Goal: Transaction & Acquisition: Purchase product/service

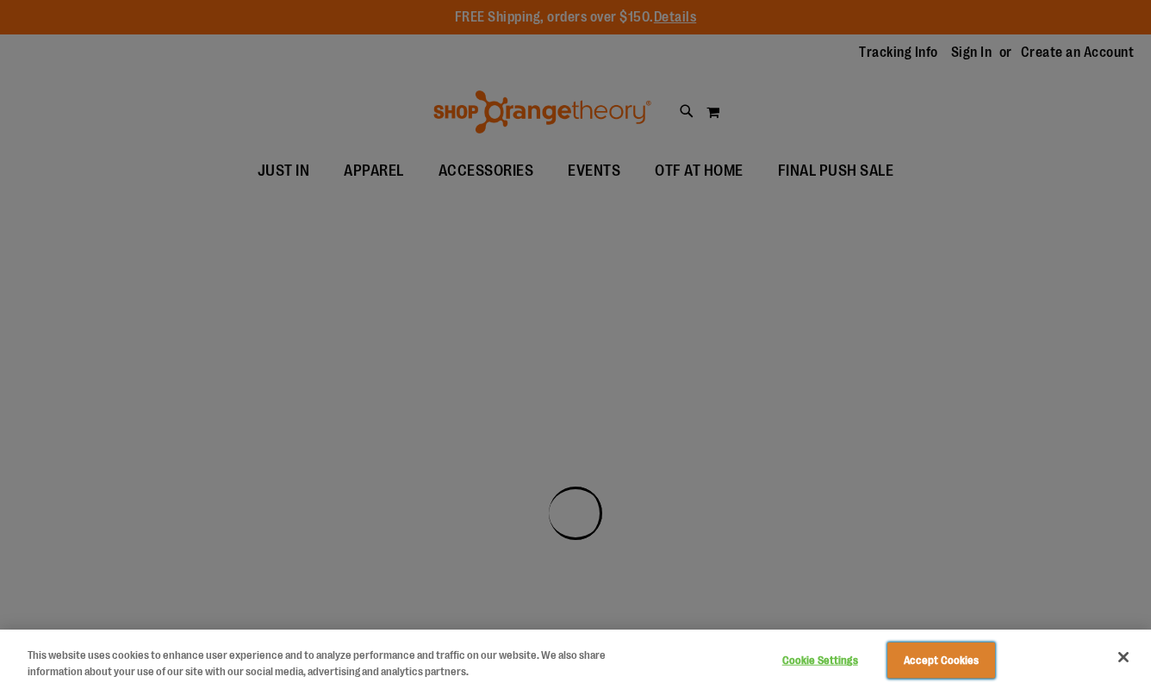
click at [960, 649] on button "Accept Cookies" at bounding box center [941, 661] width 108 height 36
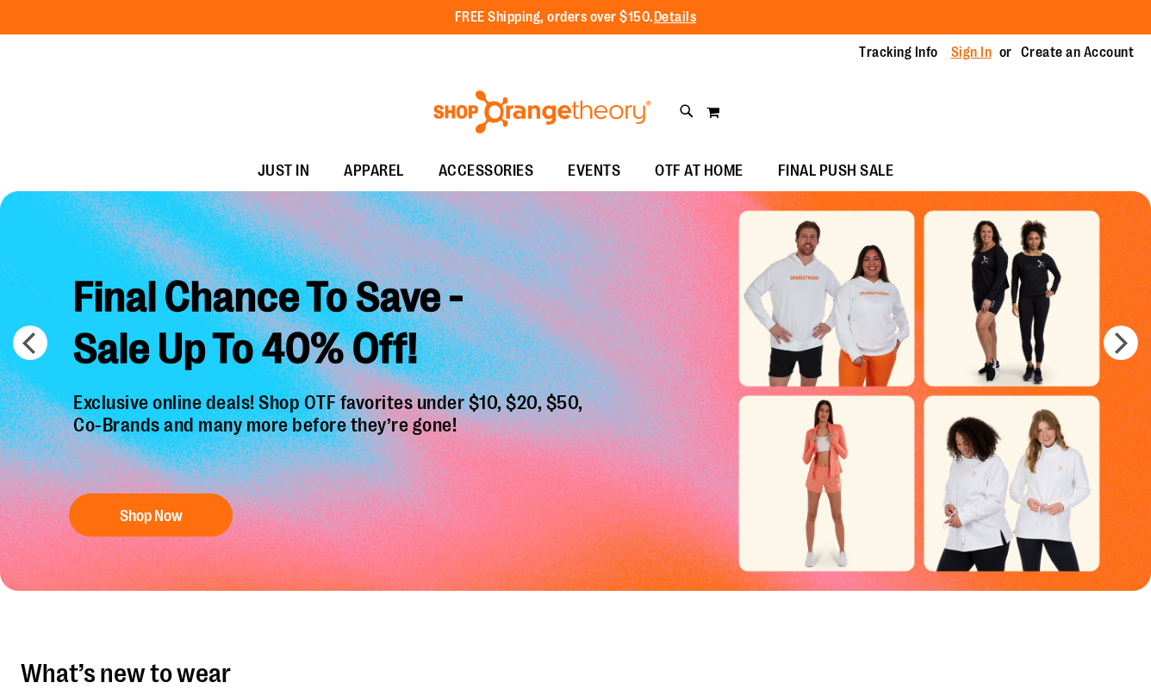
click at [979, 54] on link "Sign In" at bounding box center [971, 52] width 41 height 19
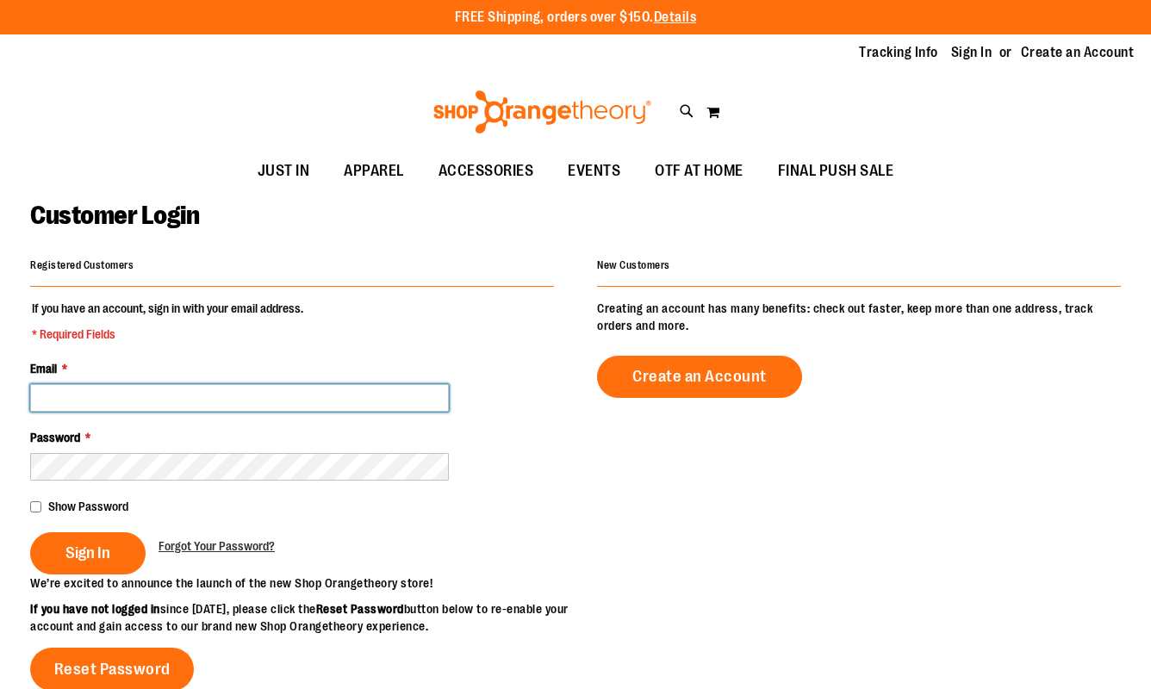
click at [213, 397] on input "Email *" at bounding box center [239, 398] width 419 height 28
click at [104, 402] on input "Email *" at bounding box center [239, 398] width 419 height 28
type input "**********"
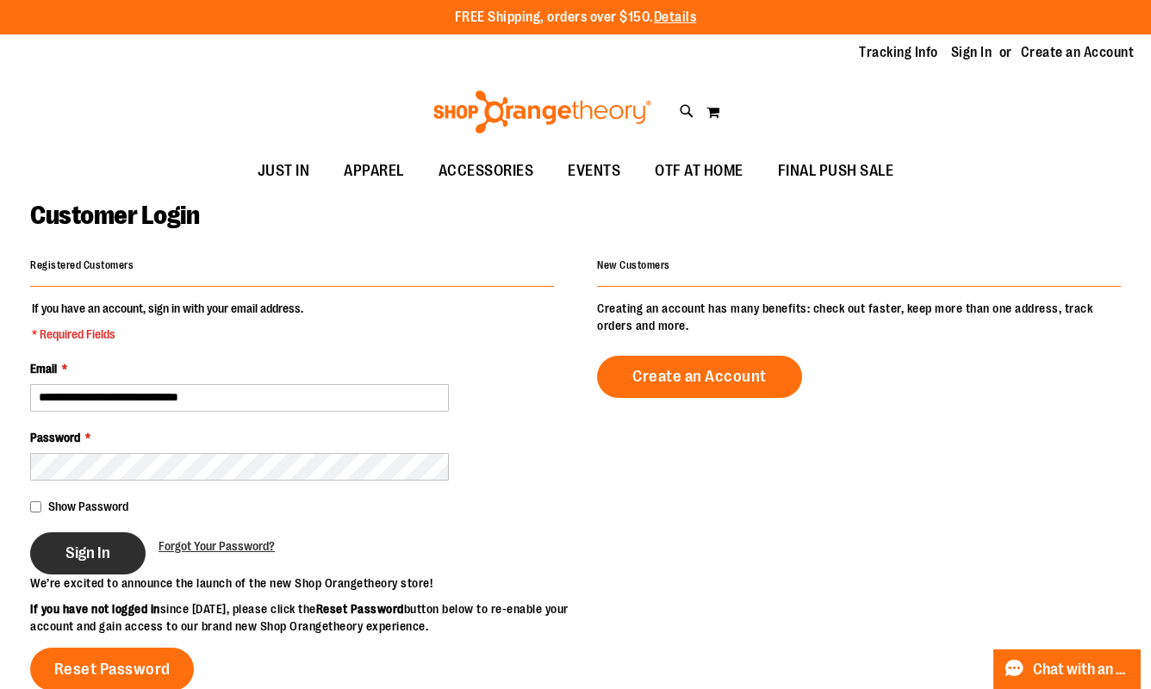
click at [101, 557] on span "Sign In" at bounding box center [87, 553] width 45 height 19
click at [71, 552] on div "Sign In" at bounding box center [94, 553] width 128 height 42
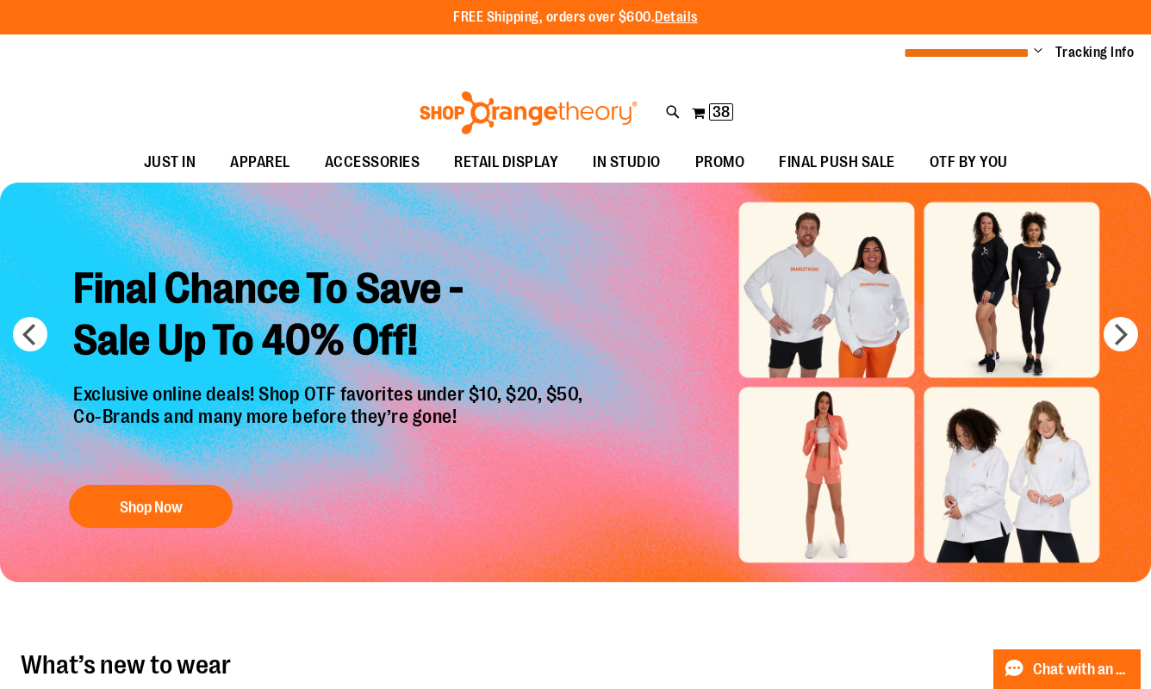
click at [1012, 50] on span "**********" at bounding box center [967, 53] width 126 height 13
click at [1040, 52] on span "Change" at bounding box center [1038, 52] width 9 height 16
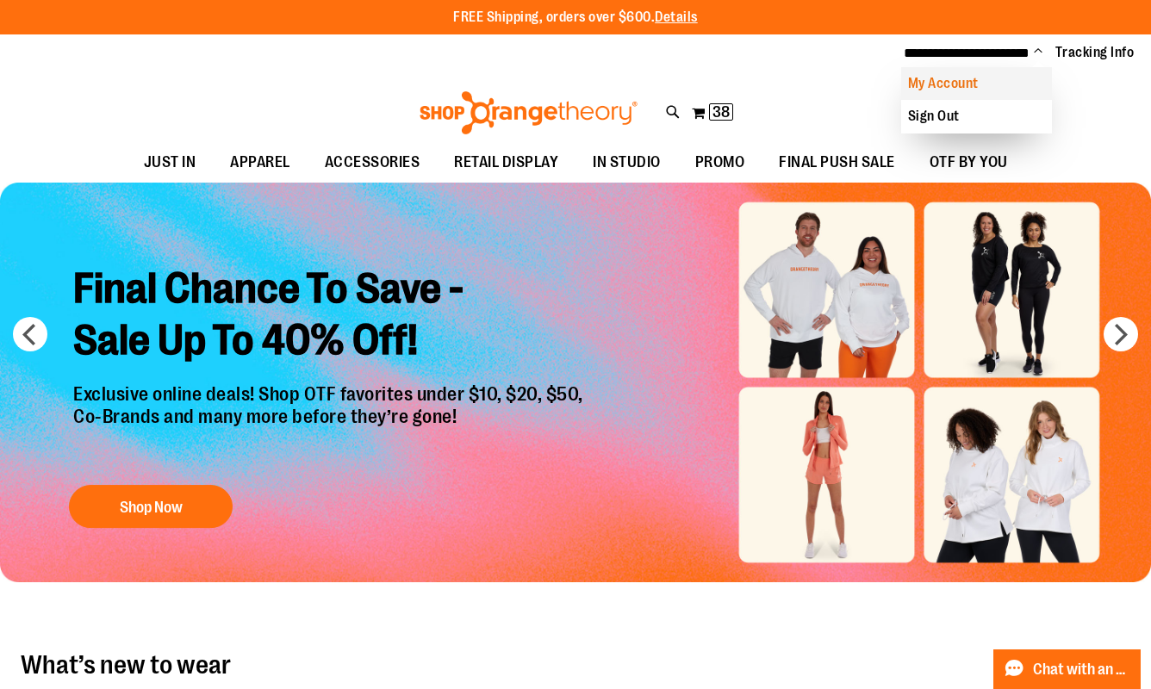
click at [942, 86] on link "My Account" at bounding box center [976, 83] width 151 height 33
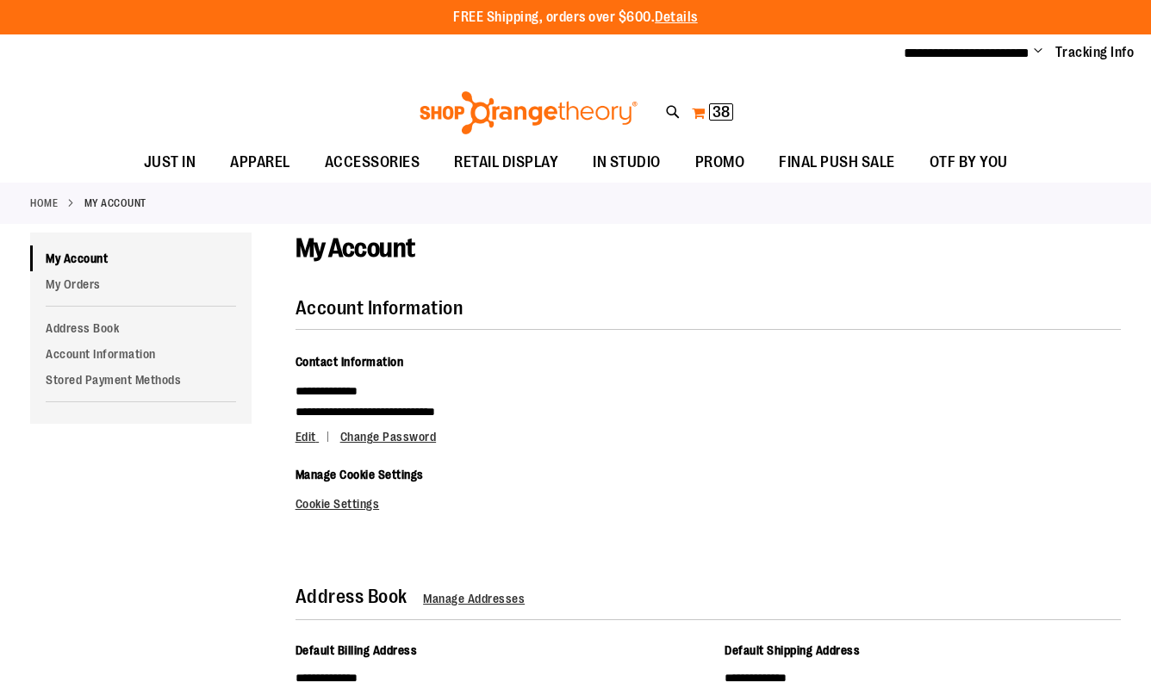
click at [716, 111] on span "38" at bounding box center [720, 111] width 17 height 17
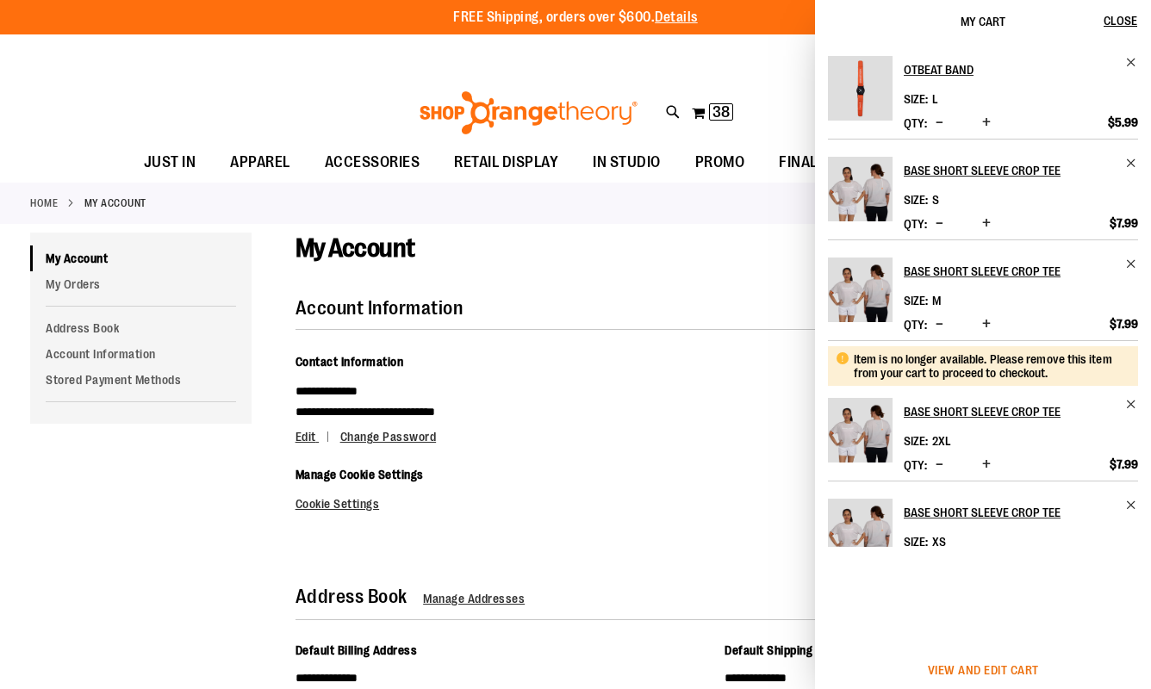
click at [997, 670] on span "View and edit cart" at bounding box center [983, 670] width 111 height 14
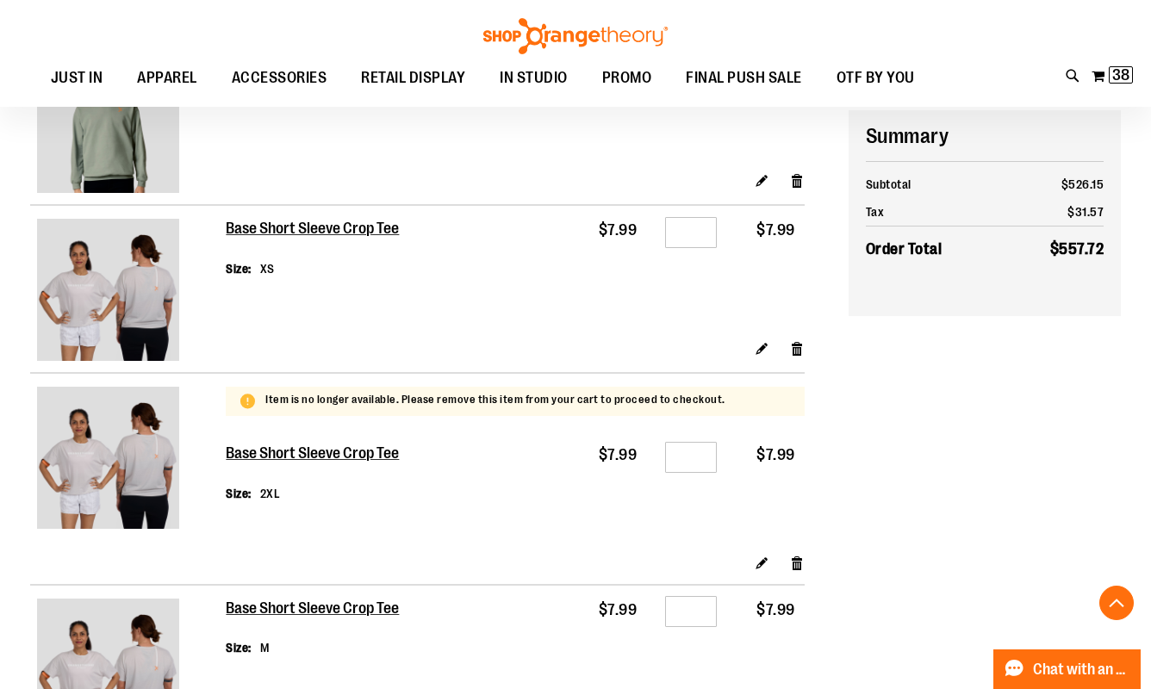
scroll to position [1023, 0]
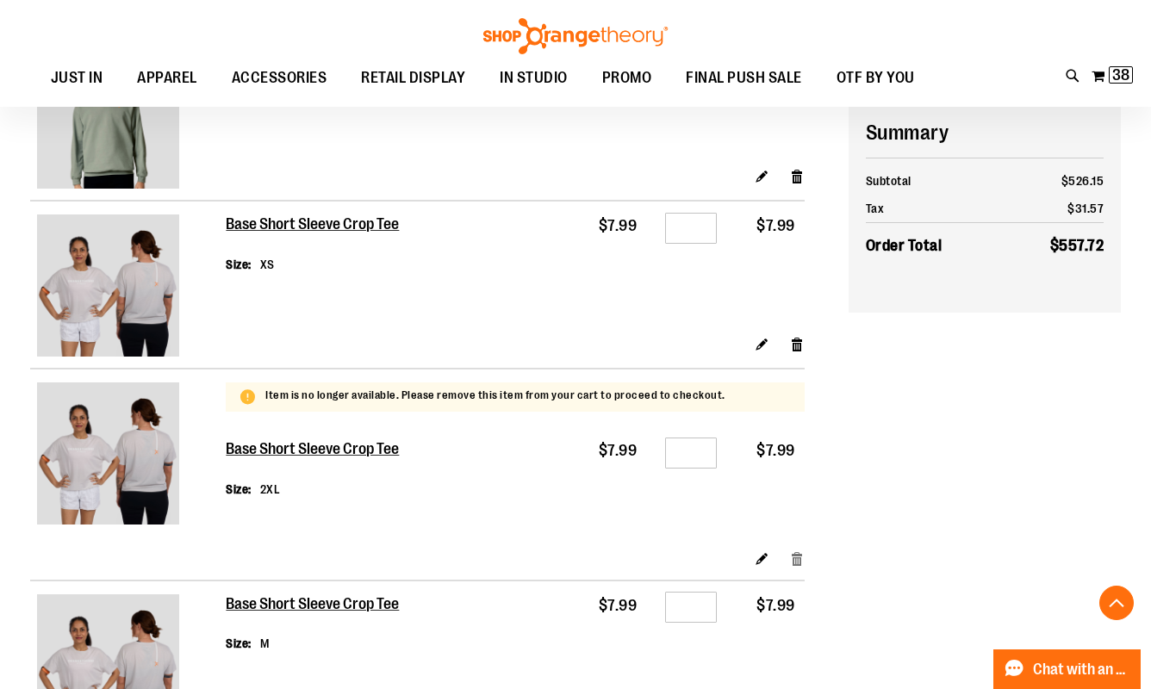
click at [797, 563] on link "Remove item" at bounding box center [797, 559] width 15 height 18
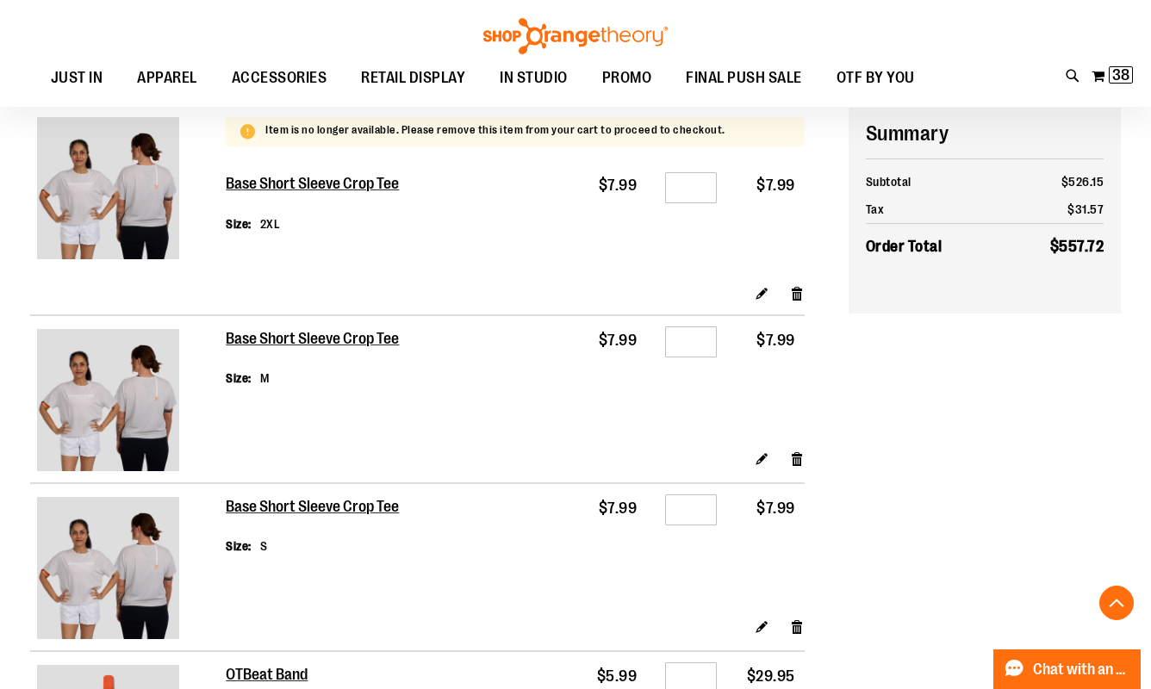
scroll to position [1289, 0]
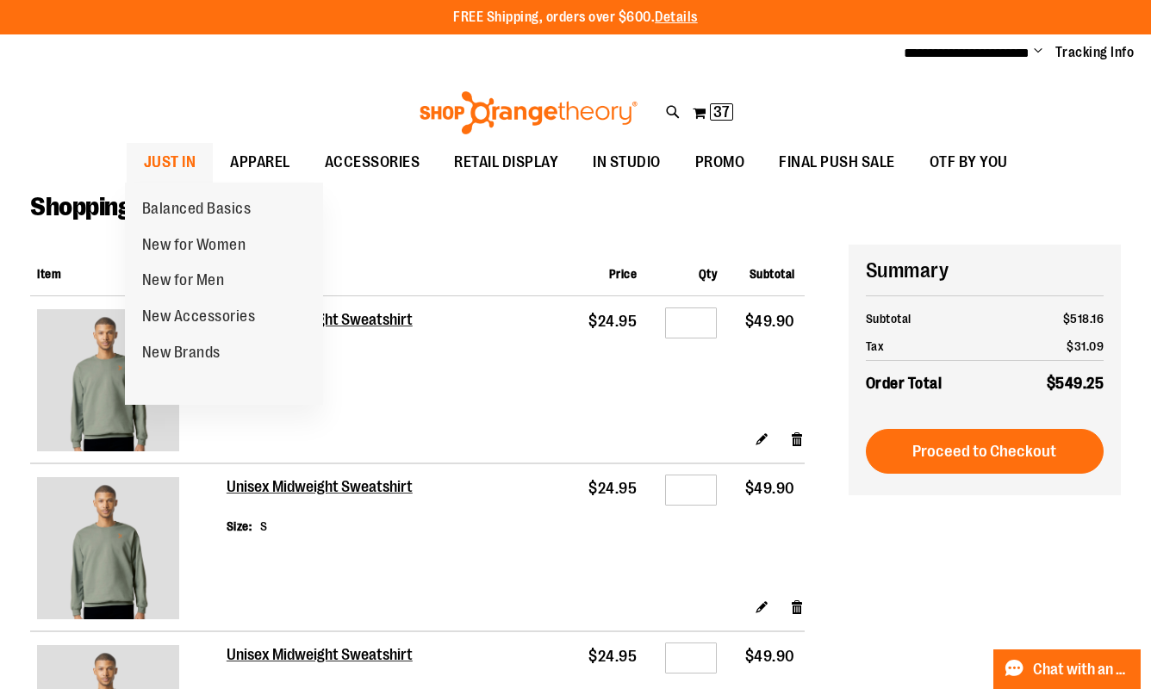
click at [172, 156] on span "JUST IN" at bounding box center [170, 162] width 53 height 39
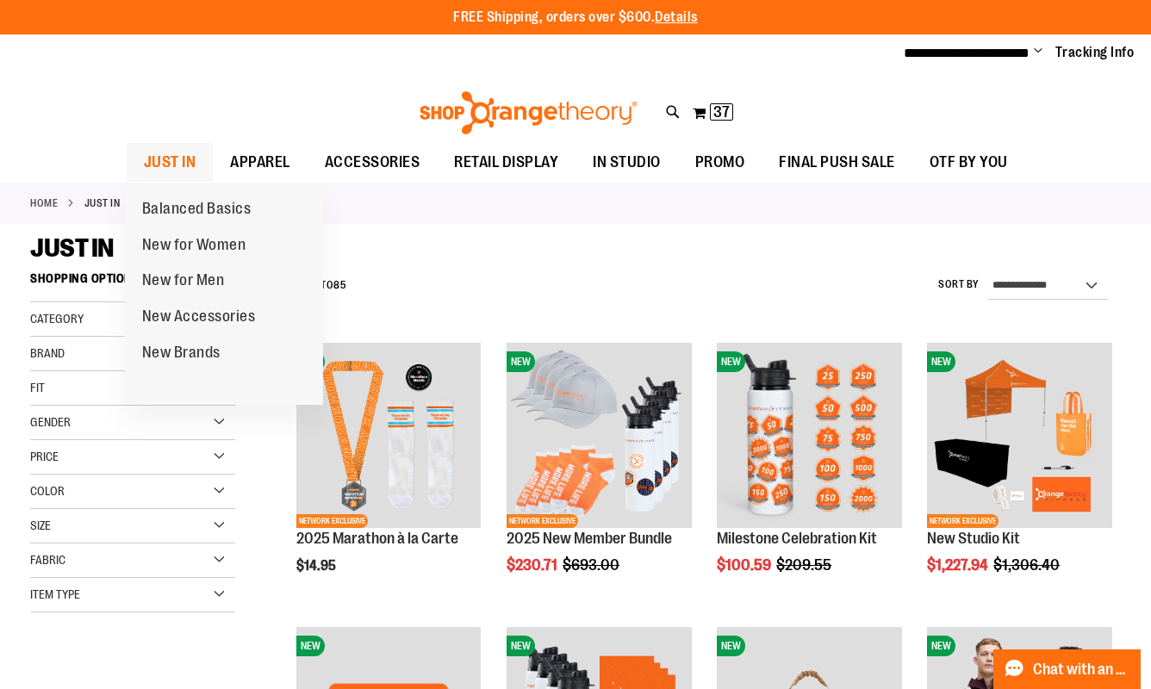
click at [151, 157] on span "JUST IN" at bounding box center [170, 162] width 53 height 39
click at [210, 246] on span "New for Women" at bounding box center [194, 247] width 104 height 22
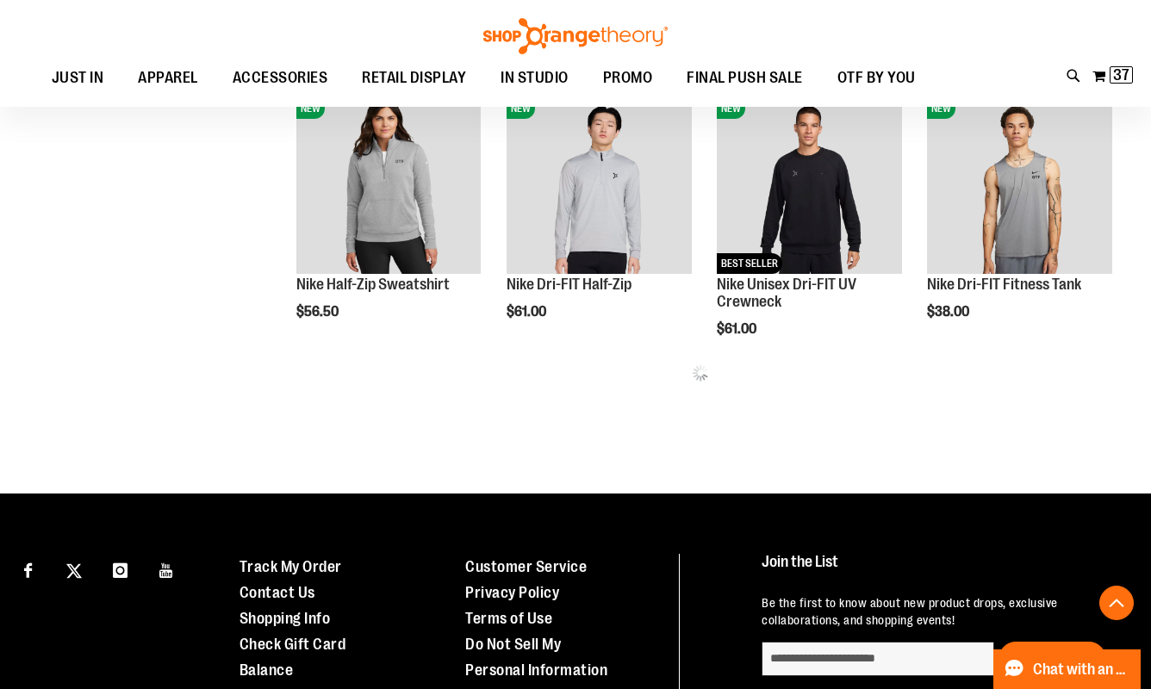
scroll to position [747, 0]
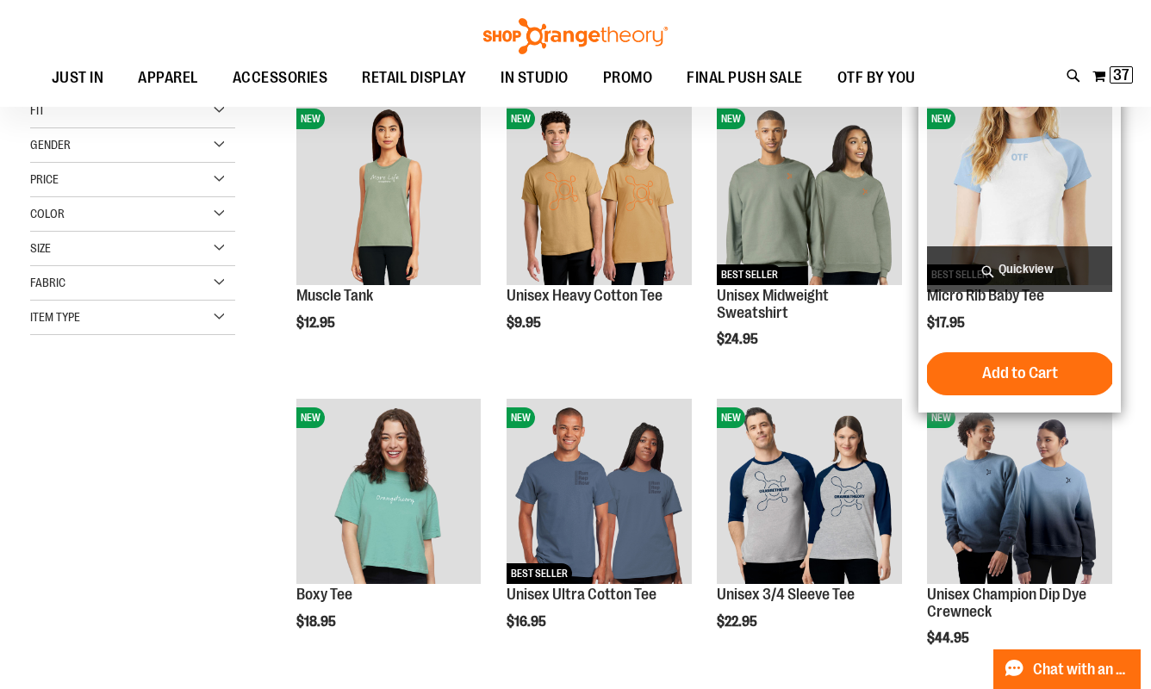
scroll to position [22, 0]
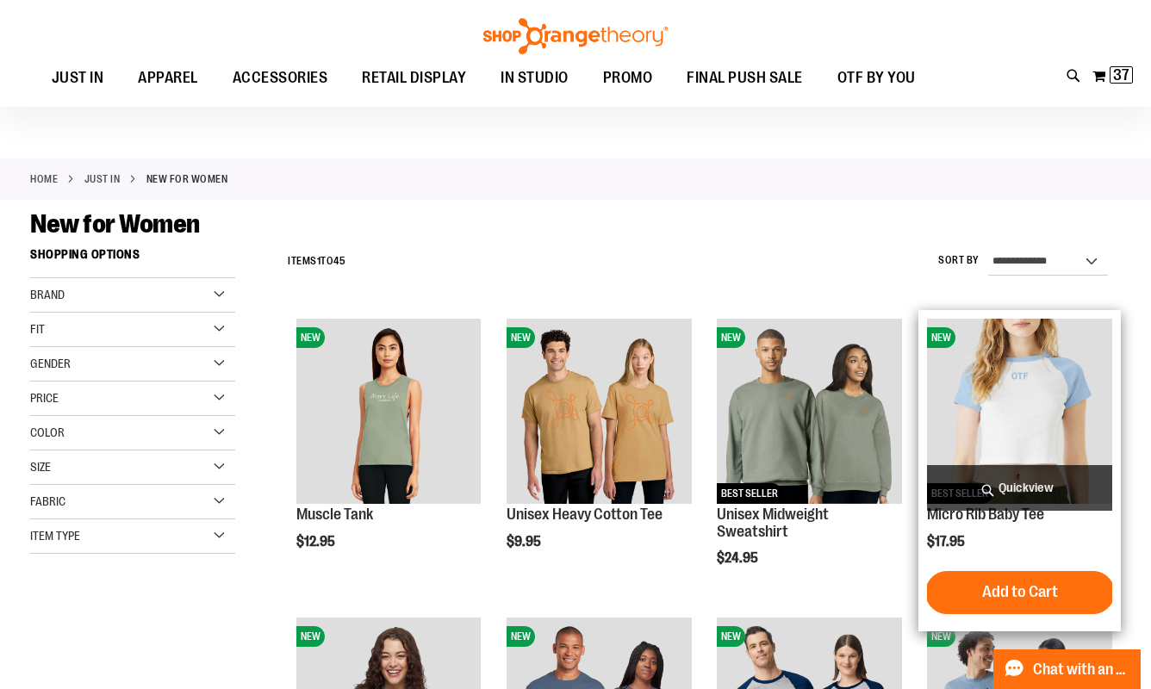
click at [988, 391] on img "product" at bounding box center [1019, 411] width 184 height 184
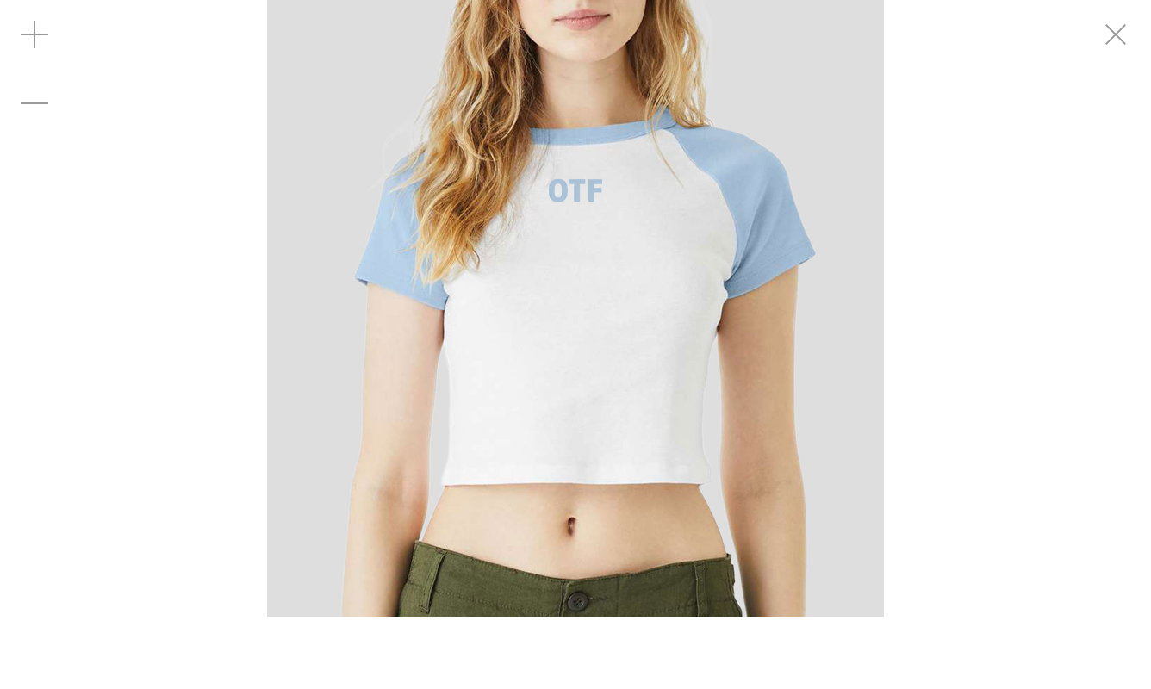
scroll to position [122, 0]
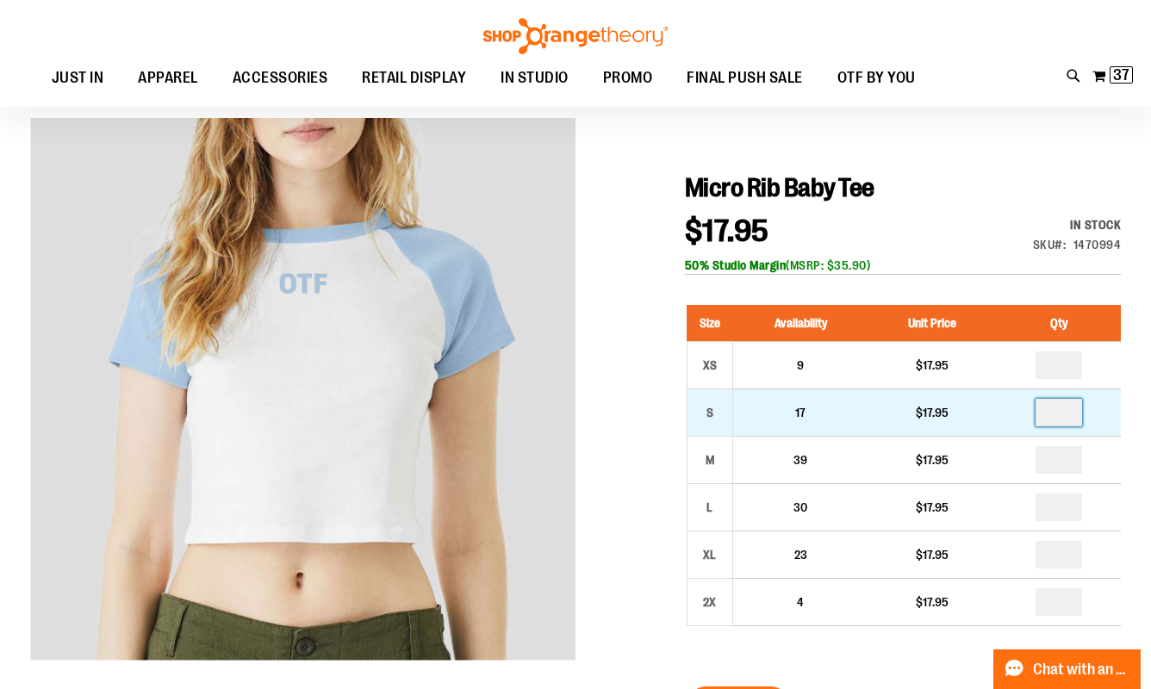
click at [1070, 413] on input "number" at bounding box center [1058, 413] width 47 height 28
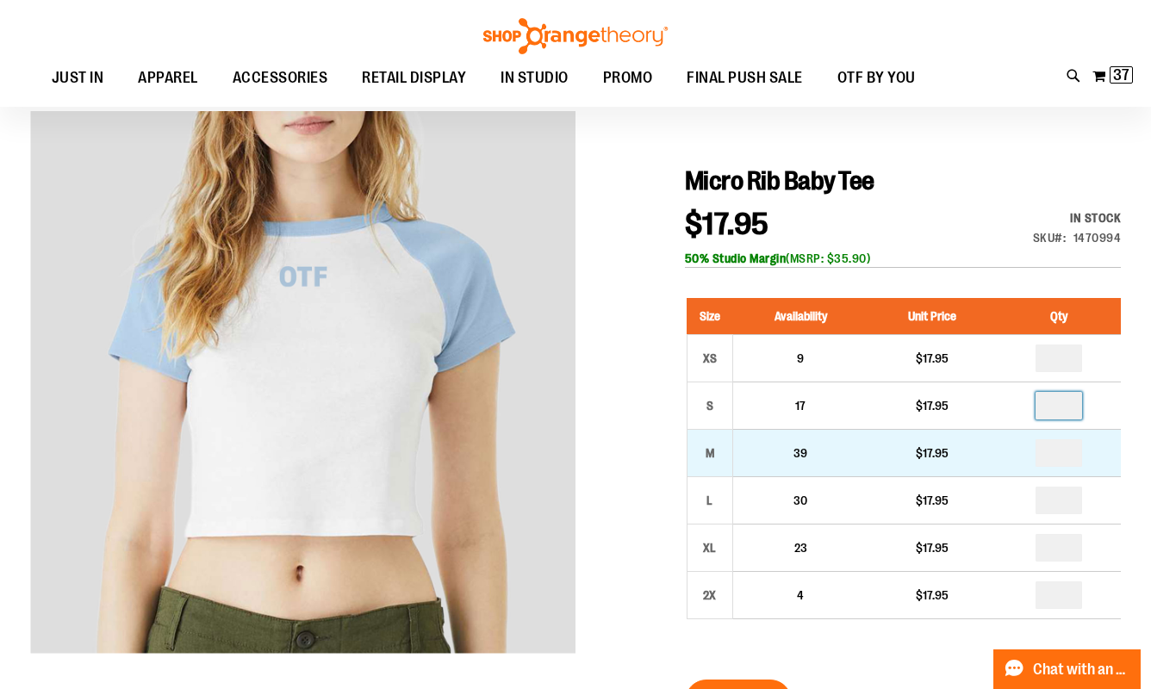
scroll to position [127, 0]
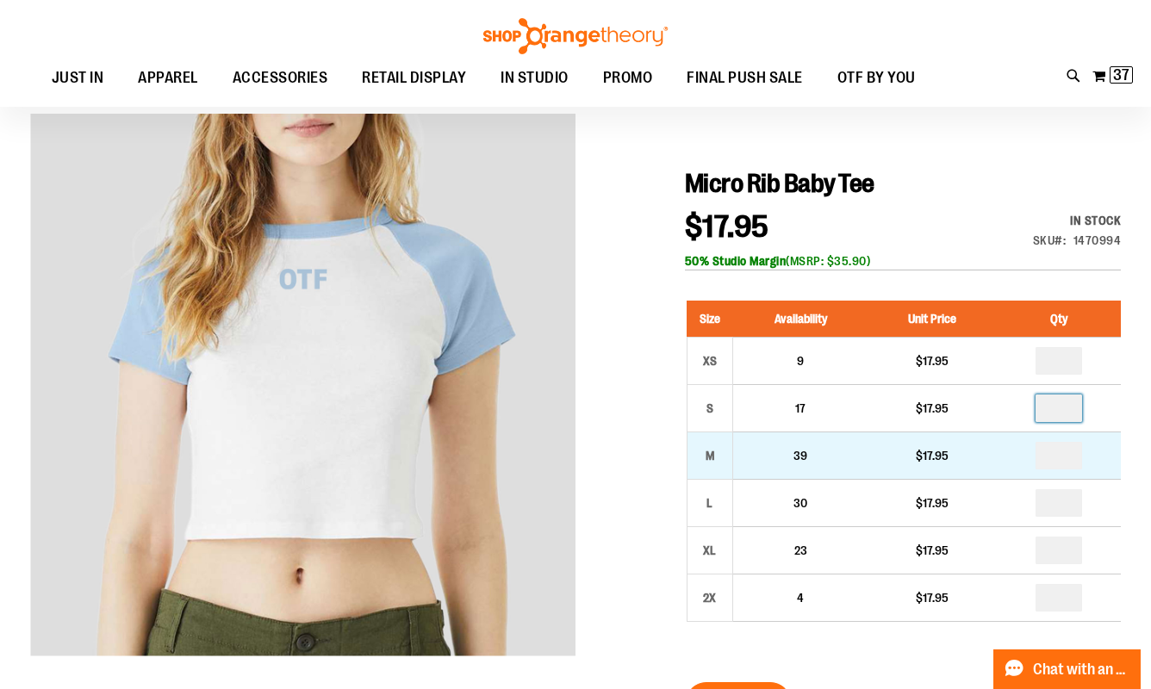
type input "*"
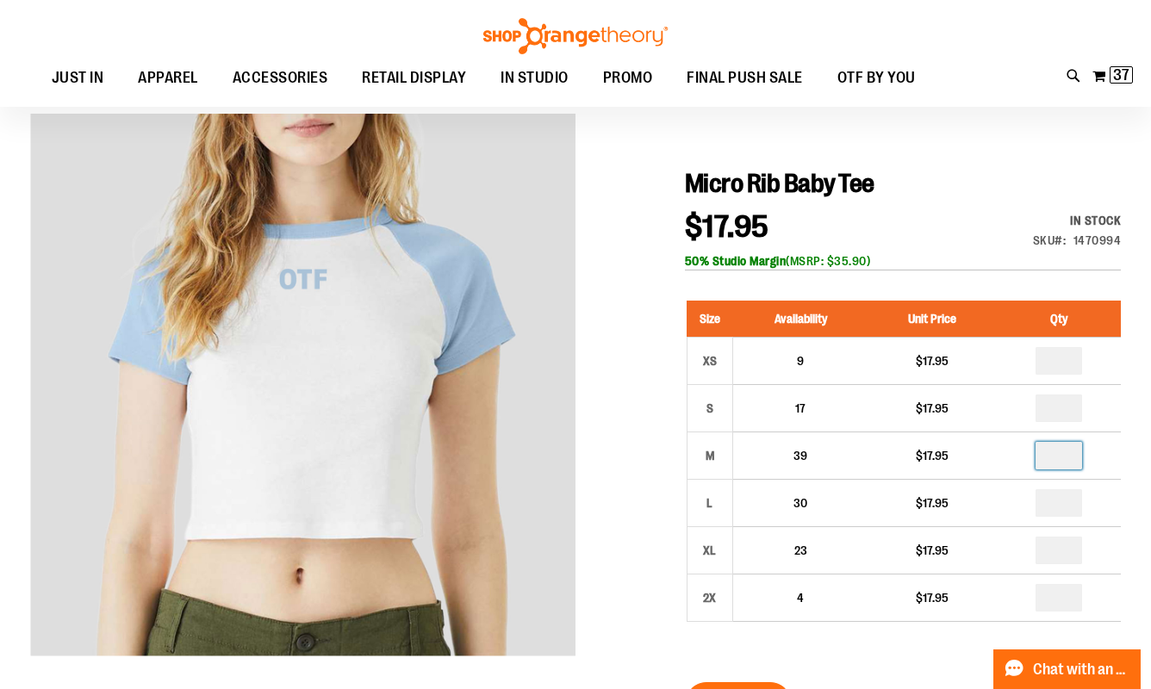
click at [1066, 457] on input "number" at bounding box center [1058, 456] width 47 height 28
type input "*"
click at [1062, 499] on input "number" at bounding box center [1058, 503] width 47 height 28
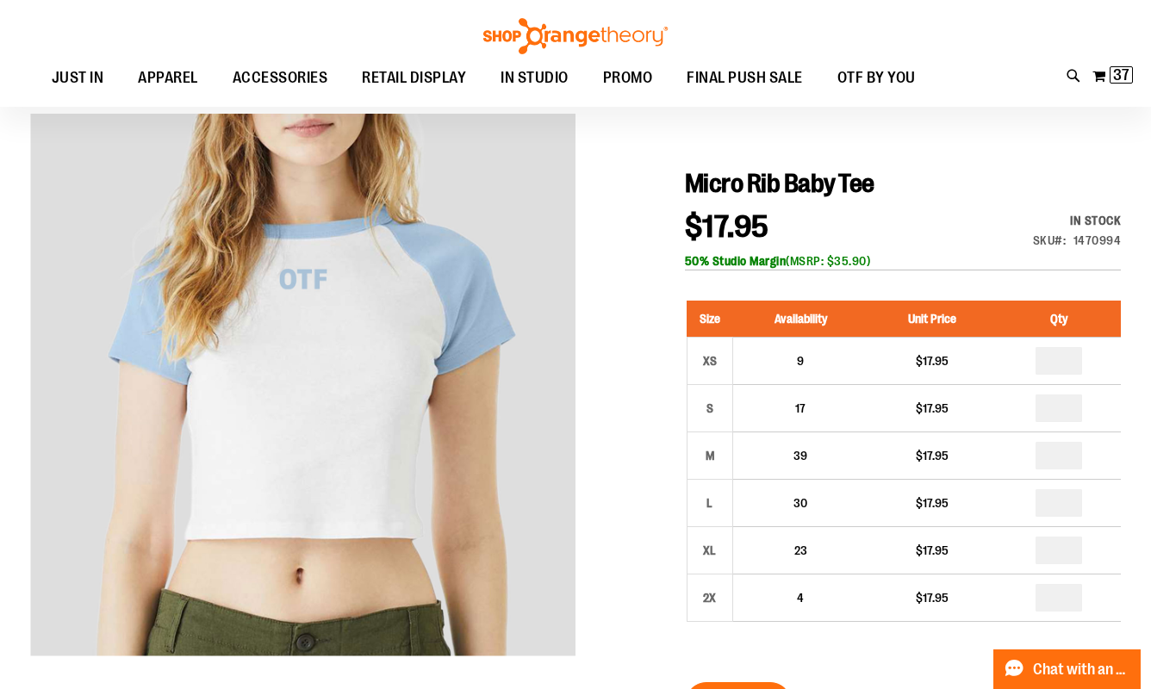
type input "*"
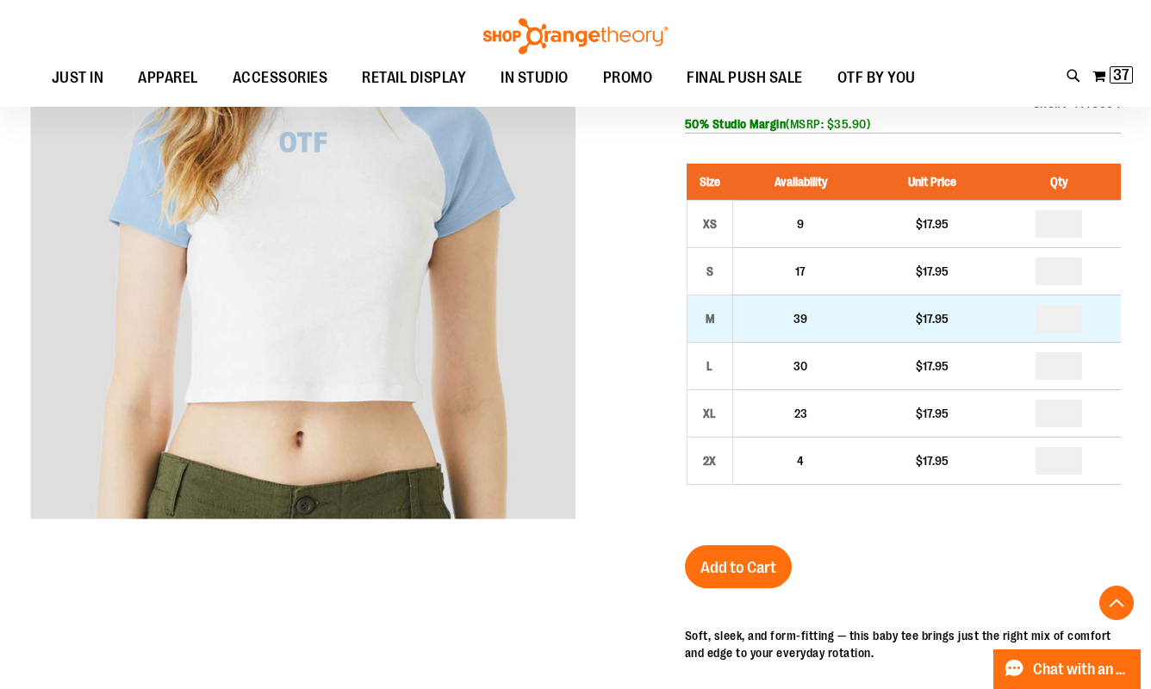
scroll to position [277, 0]
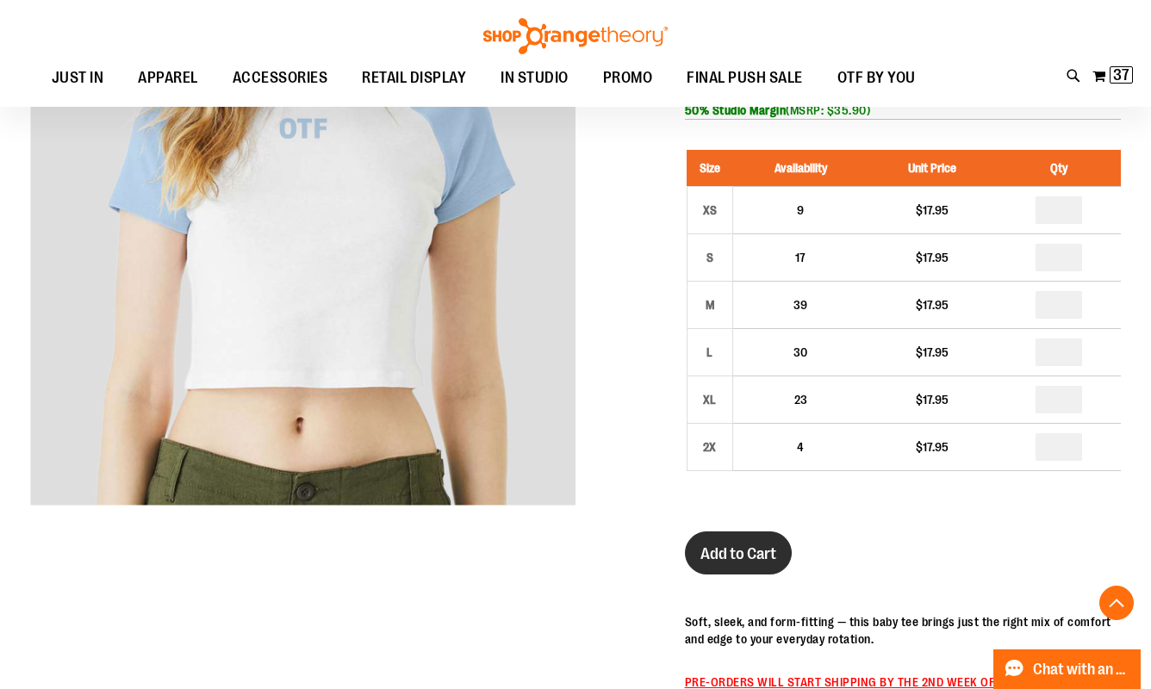
click at [724, 564] on button "Add to Cart" at bounding box center [738, 552] width 107 height 43
click at [1116, 81] on img at bounding box center [1121, 75] width 21 height 21
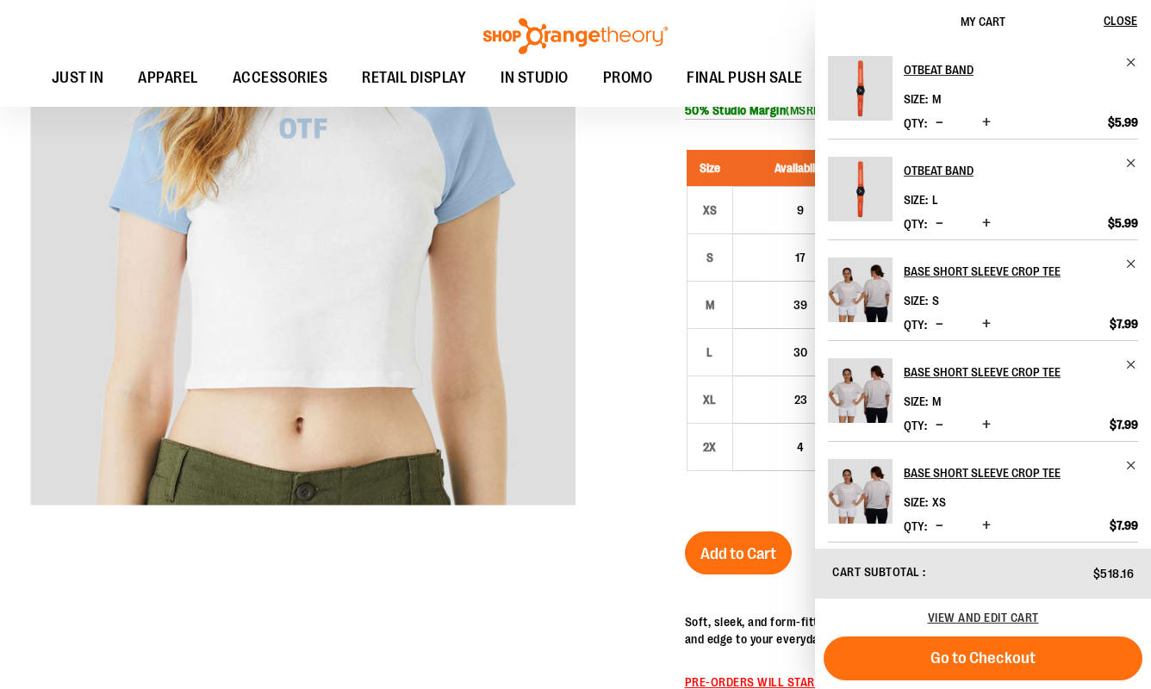
click at [858, 285] on img "Product" at bounding box center [860, 290] width 65 height 65
click at [949, 276] on h2 "Base Short Sleeve Crop Tee" at bounding box center [1009, 272] width 211 height 28
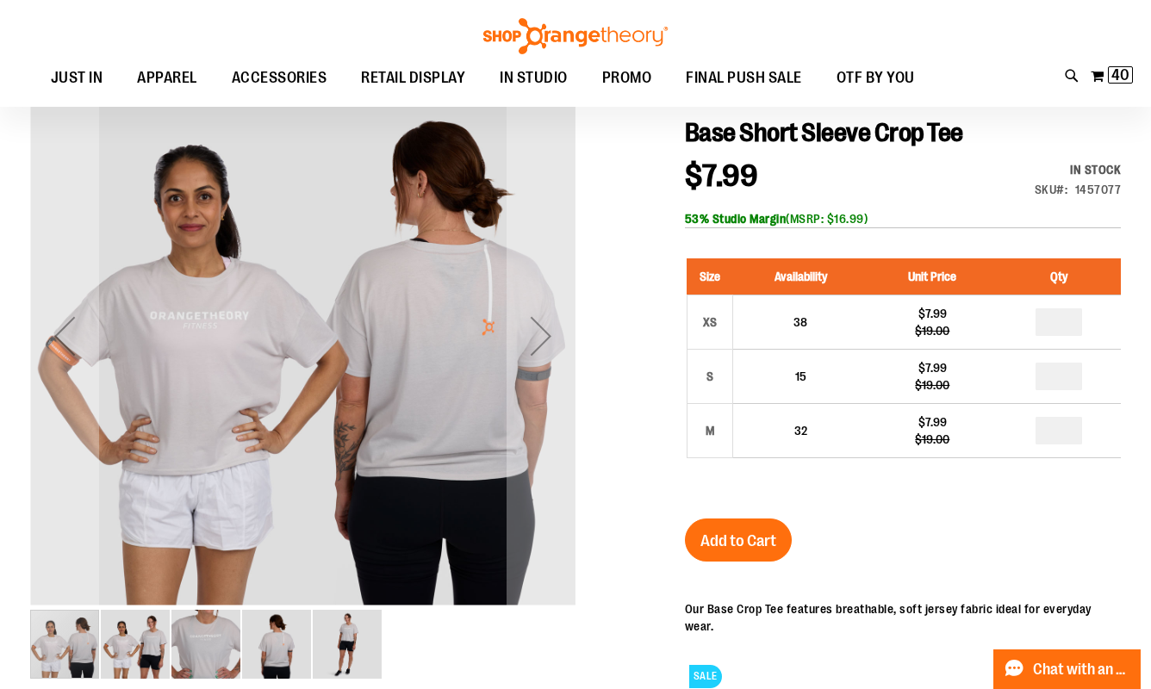
scroll to position [175, 0]
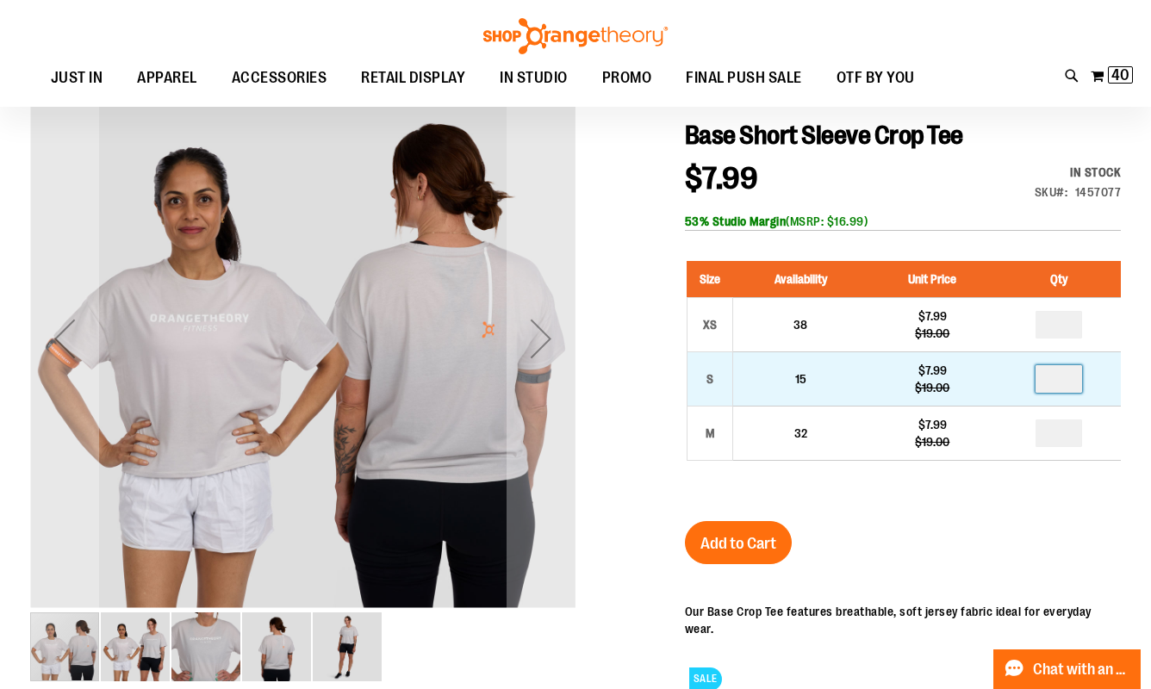
click at [1060, 380] on input "number" at bounding box center [1058, 379] width 47 height 28
type input "*"
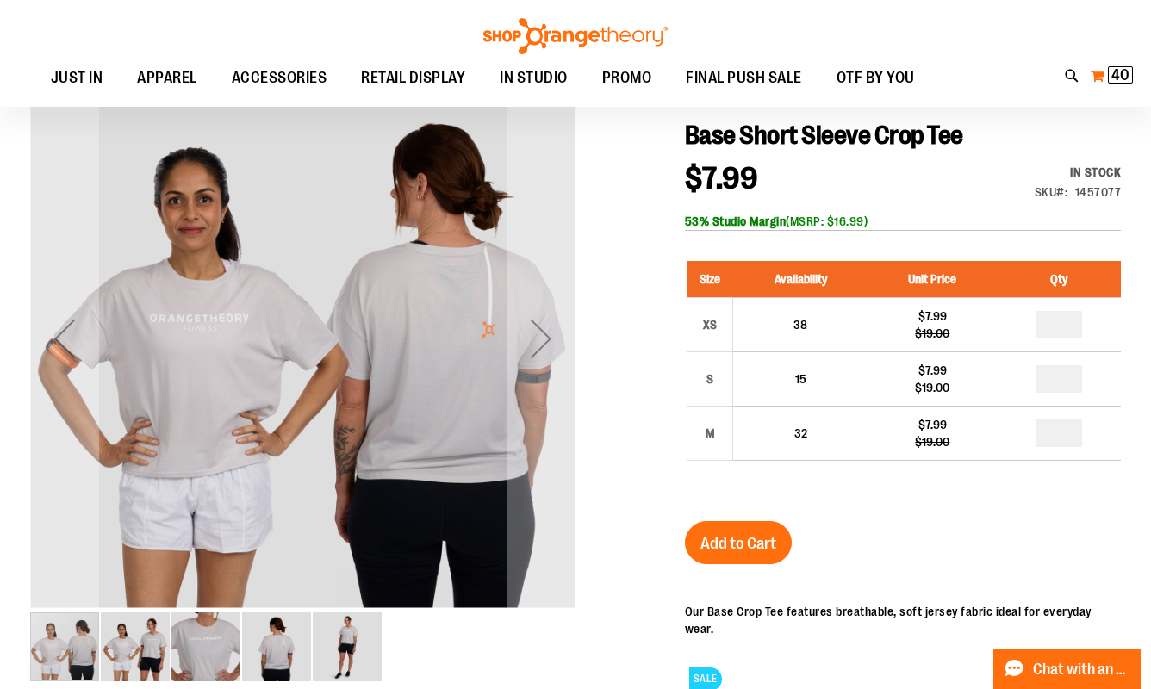
click at [1114, 73] on span "40" at bounding box center [1120, 74] width 18 height 17
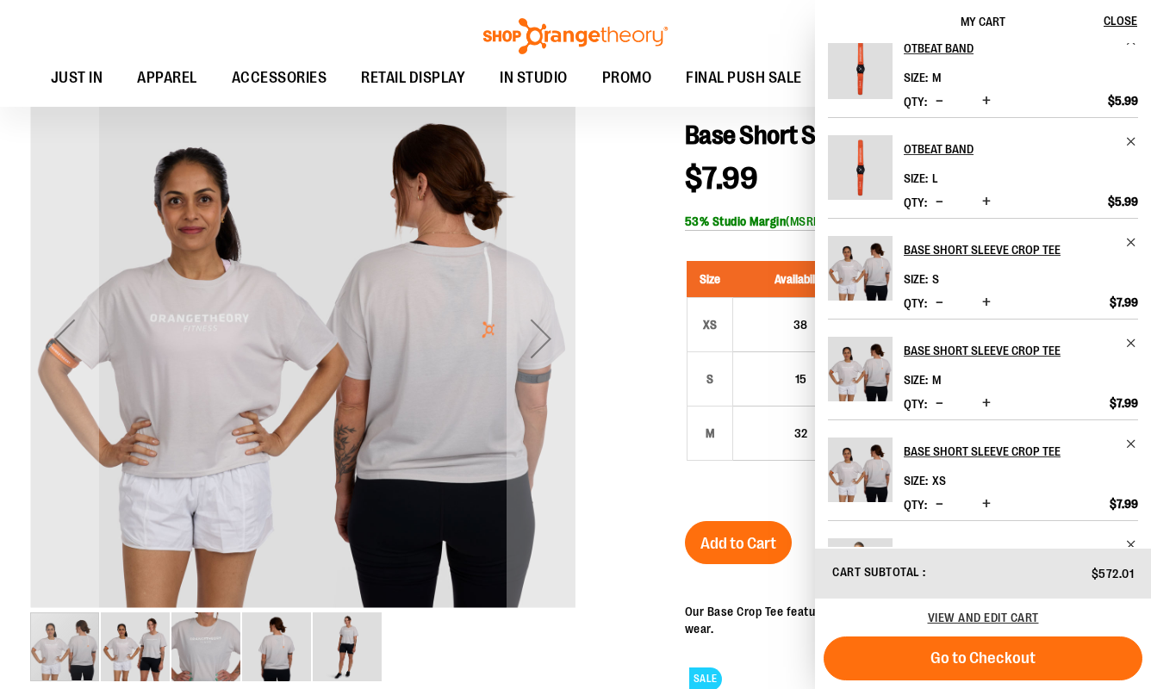
scroll to position [22, 0]
click at [983, 300] on span "Increase product quantity" at bounding box center [986, 301] width 9 height 17
click at [985, 401] on span "Increase product quantity" at bounding box center [986, 402] width 9 height 17
click at [986, 502] on span "Increase product quantity" at bounding box center [986, 502] width 9 height 17
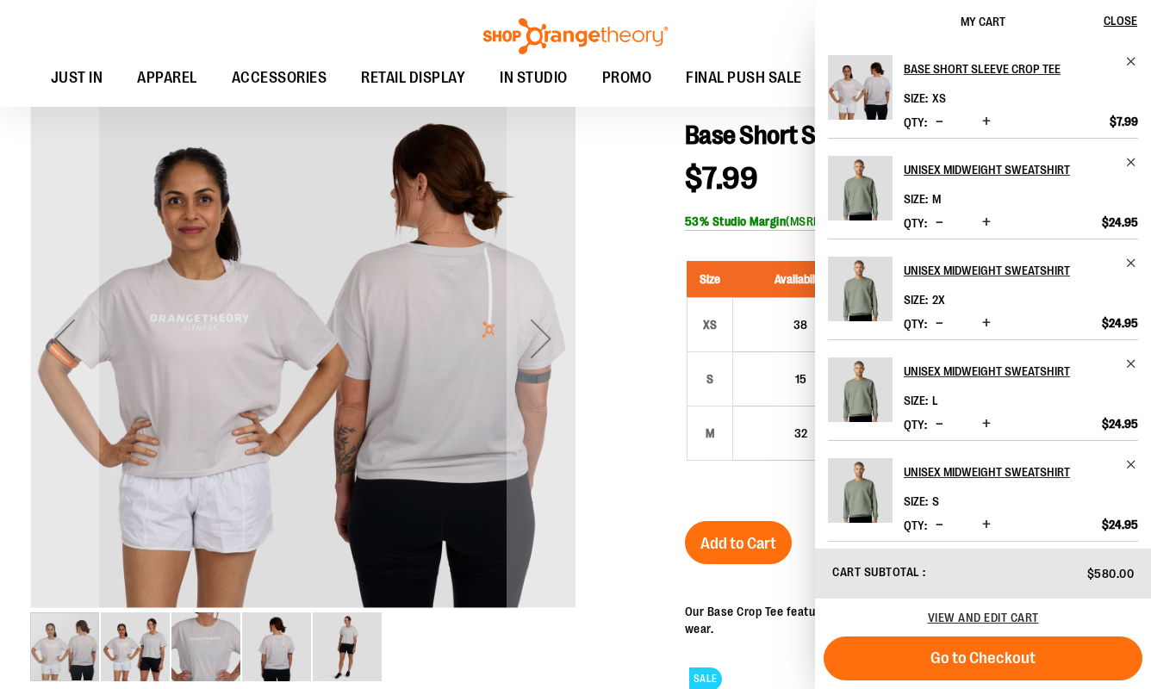
scroll to position [405, 0]
click at [986, 221] on span "Increase product quantity" at bounding box center [986, 221] width 9 height 17
click at [986, 320] on span "Increase product quantity" at bounding box center [986, 322] width 9 height 17
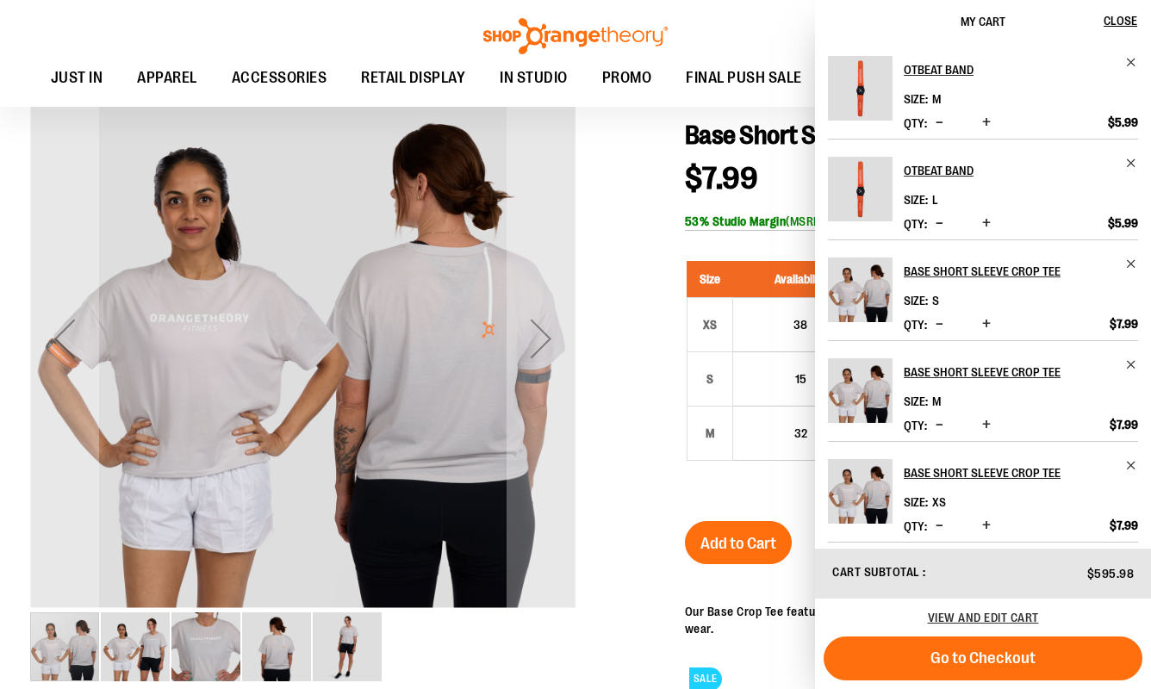
click at [986, 426] on span "Increase product quantity" at bounding box center [986, 424] width 9 height 17
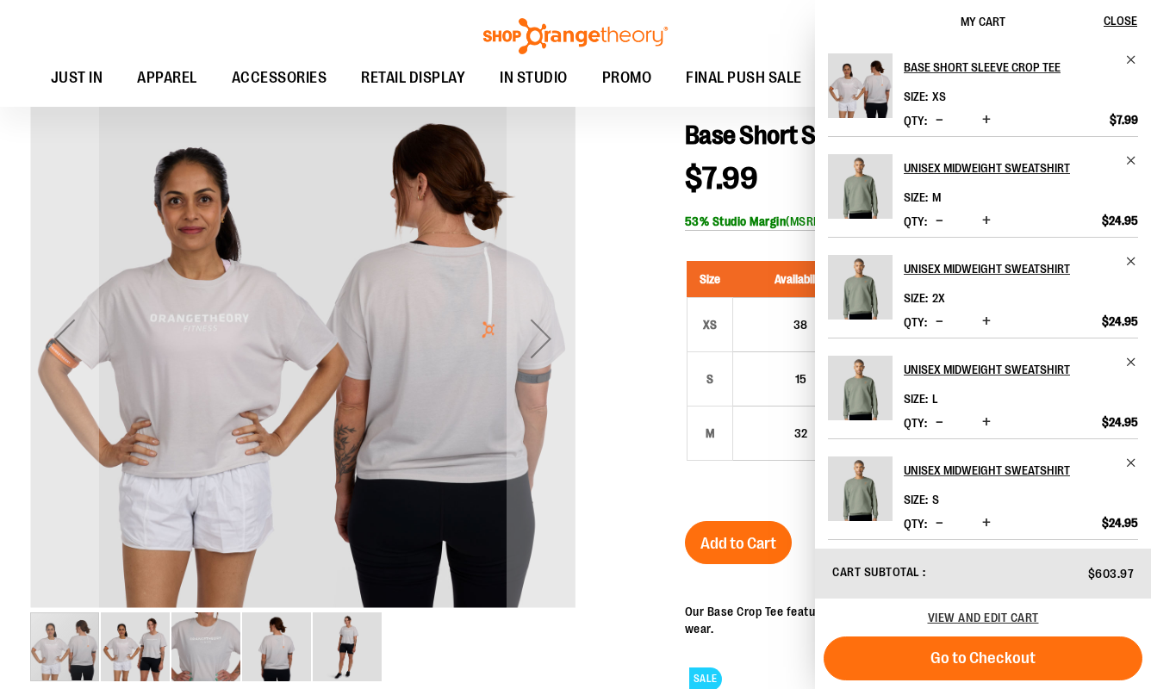
scroll to position [412, 0]
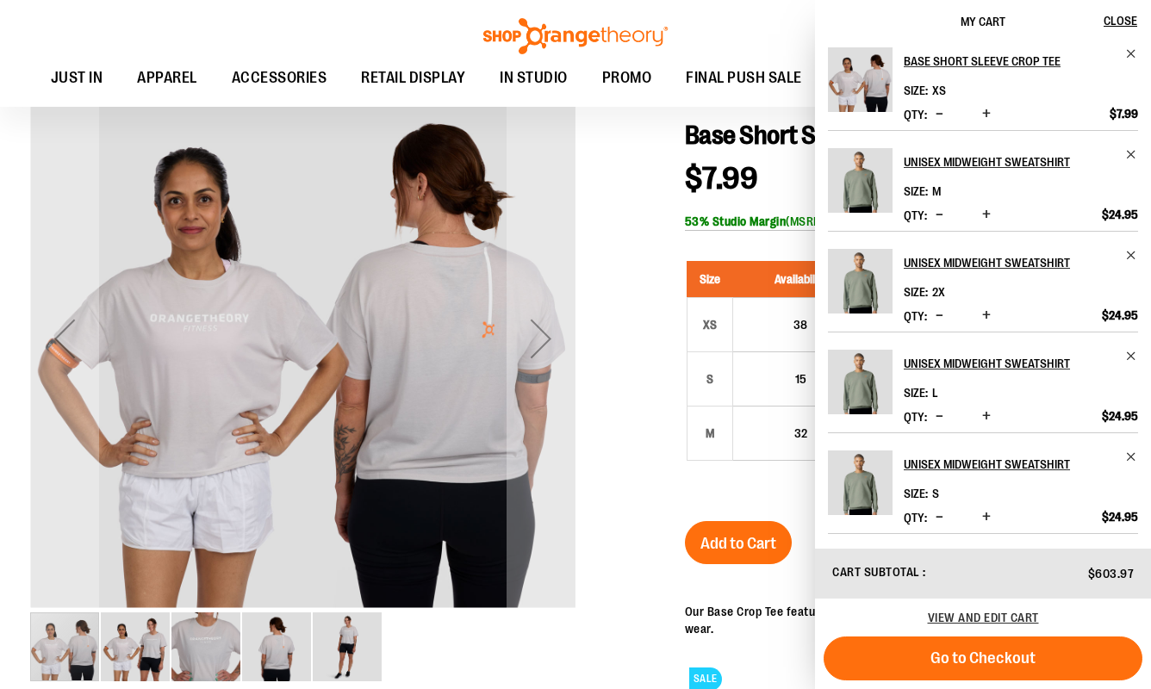
click at [985, 314] on span "Increase product quantity" at bounding box center [986, 315] width 9 height 17
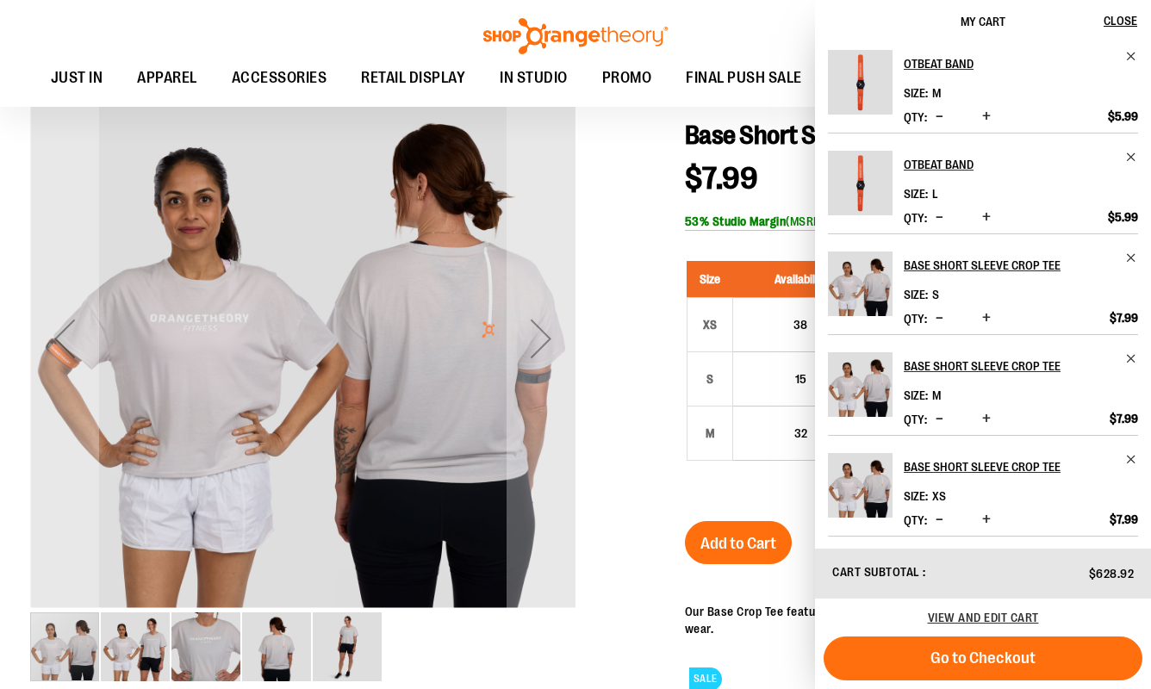
scroll to position [0, 0]
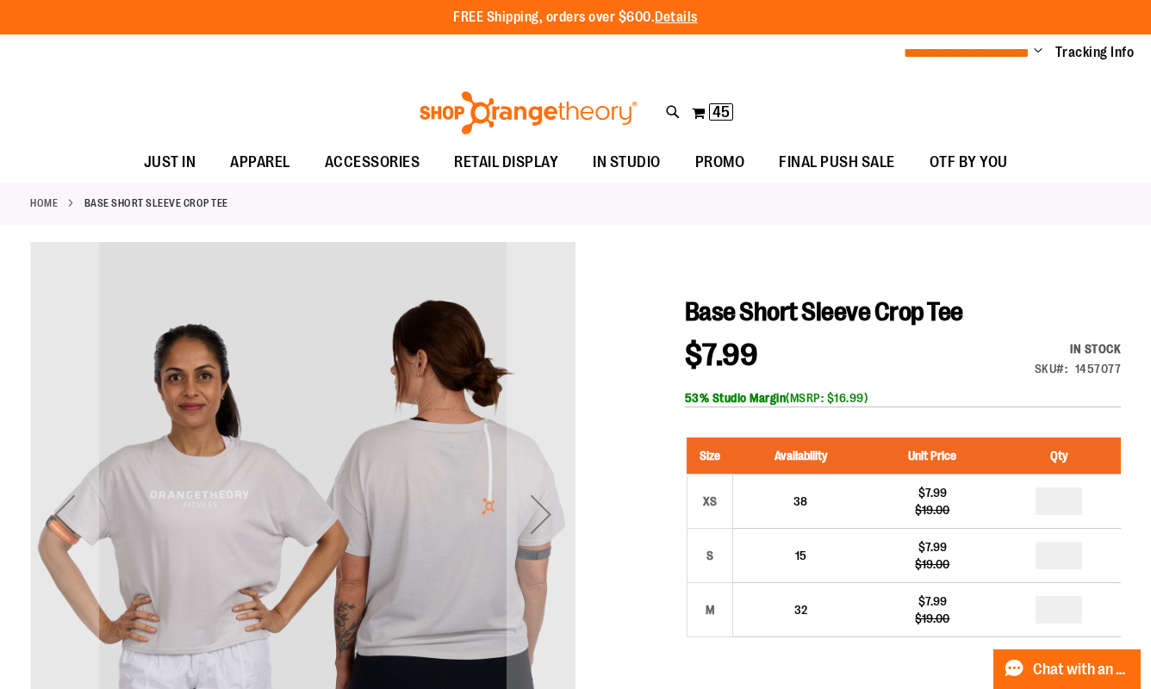
click at [1000, 52] on span "**********" at bounding box center [967, 53] width 126 height 13
click at [1034, 53] on span "Change" at bounding box center [1038, 52] width 9 height 16
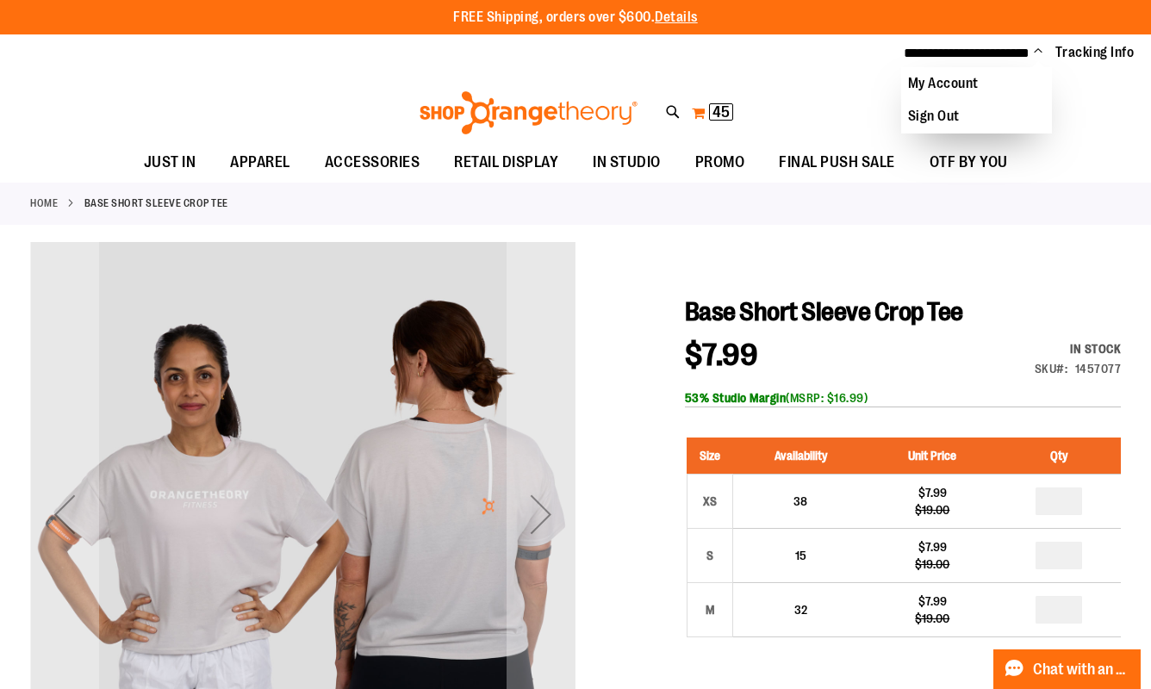
click at [721, 109] on span "45" at bounding box center [720, 111] width 17 height 17
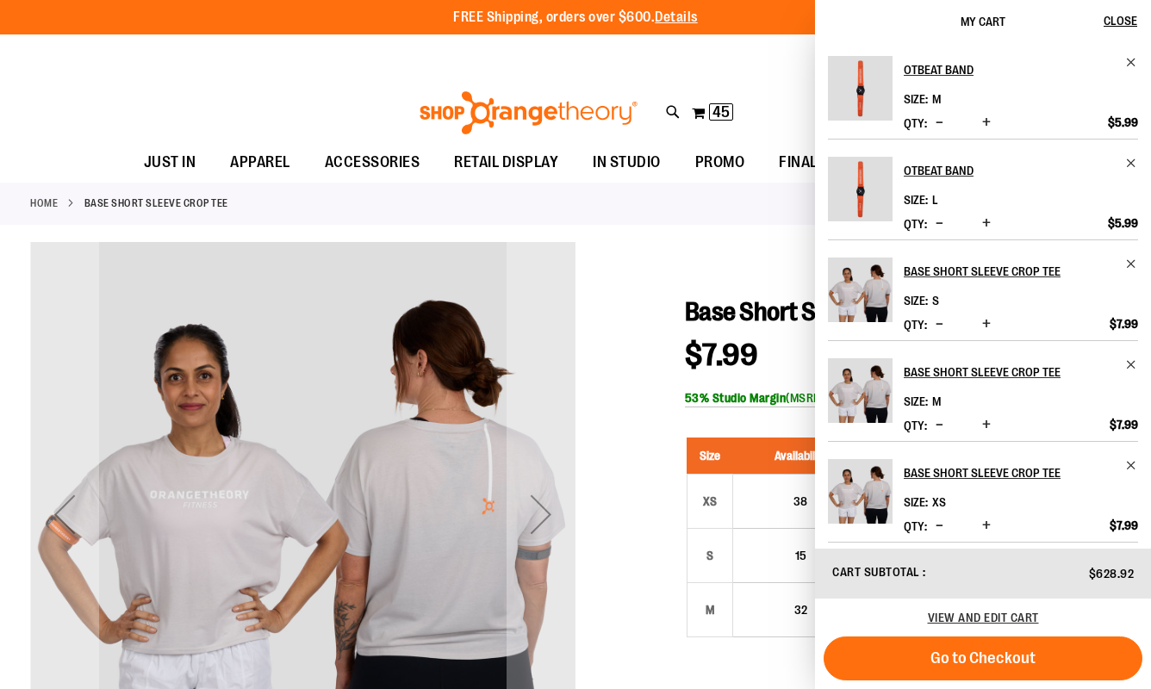
click at [937, 420] on span "Decrease product quantity" at bounding box center [939, 424] width 8 height 17
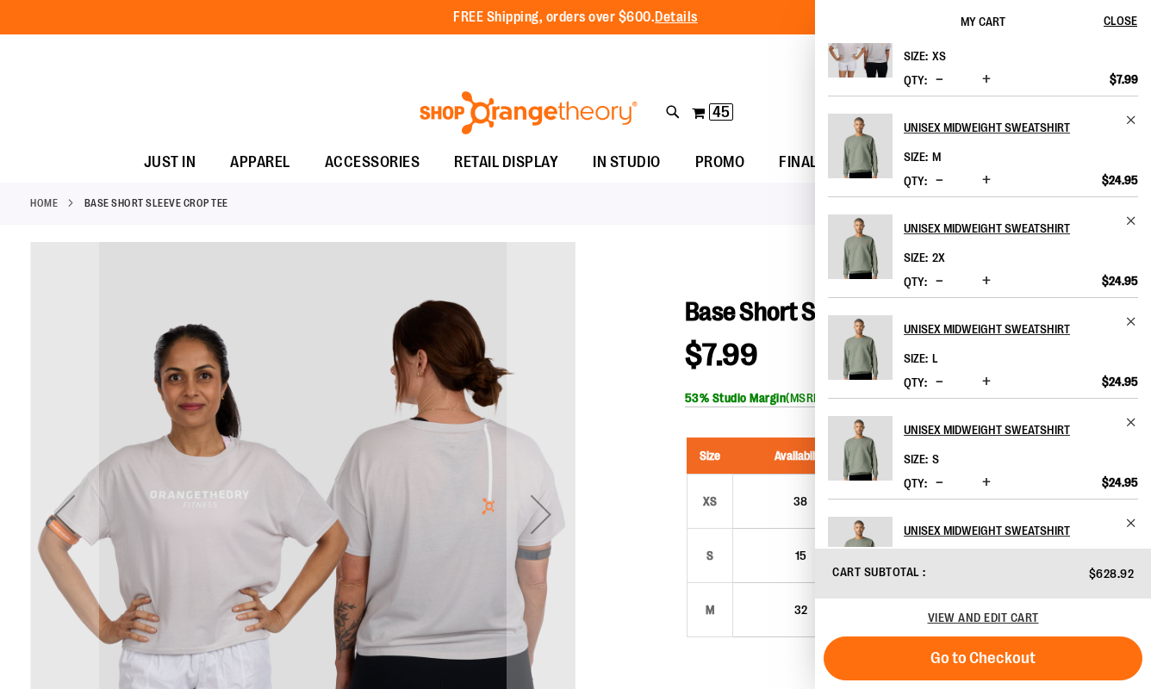
scroll to position [447, 0]
click at [984, 380] on span "Increase product quantity" at bounding box center [986, 380] width 9 height 17
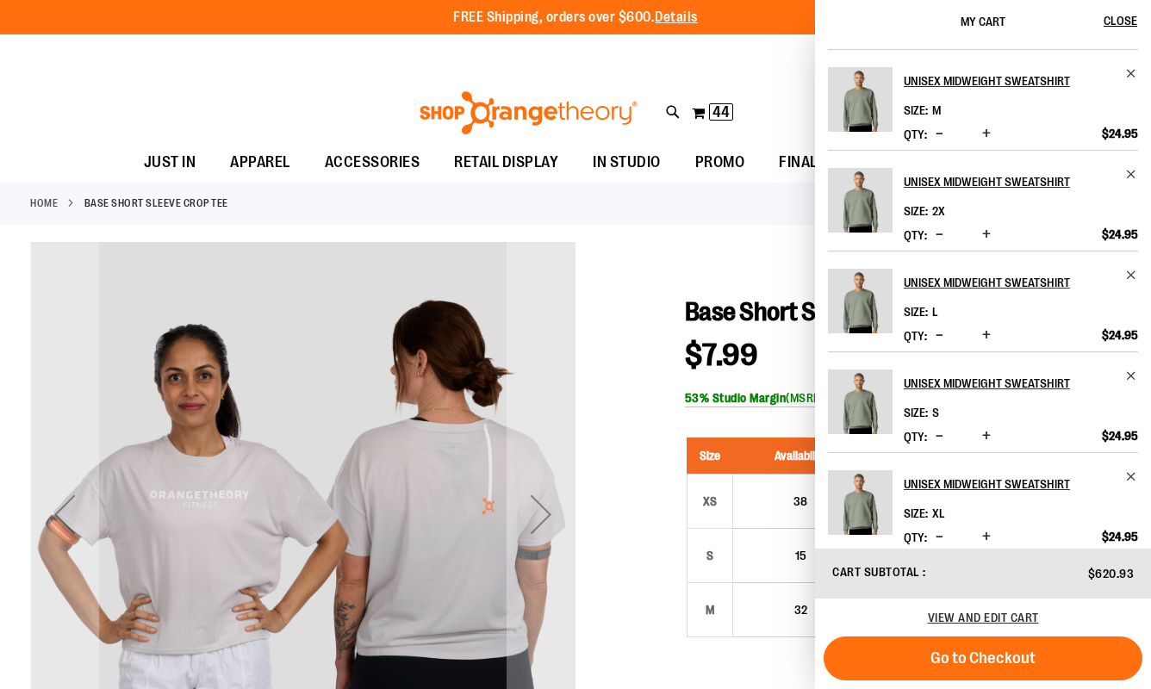
scroll to position [512, 0]
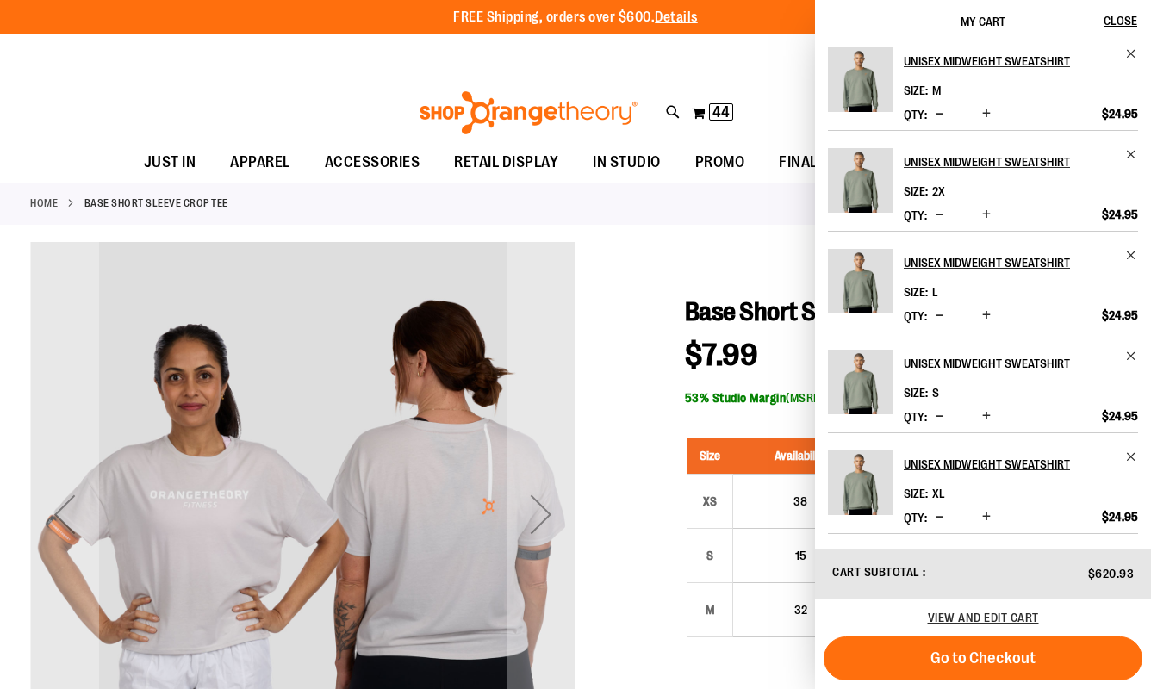
click at [986, 115] on span "Increase product quantity" at bounding box center [986, 113] width 9 height 17
click at [936, 213] on span "Decrease product quantity" at bounding box center [939, 214] width 8 height 17
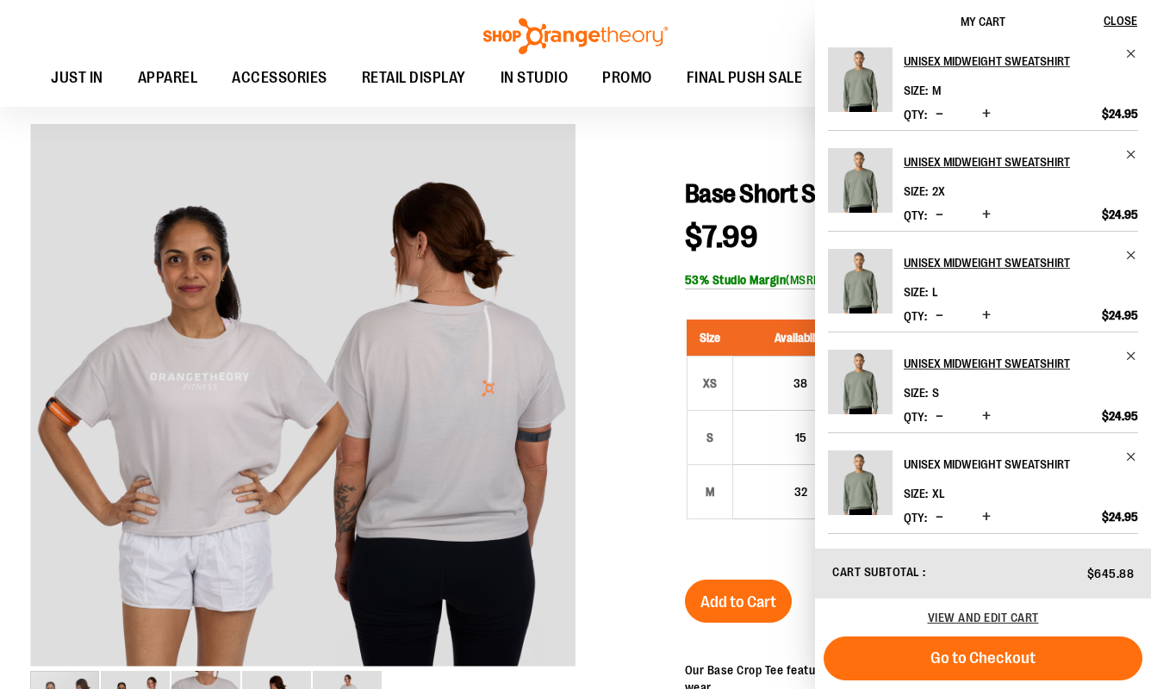
scroll to position [119, 0]
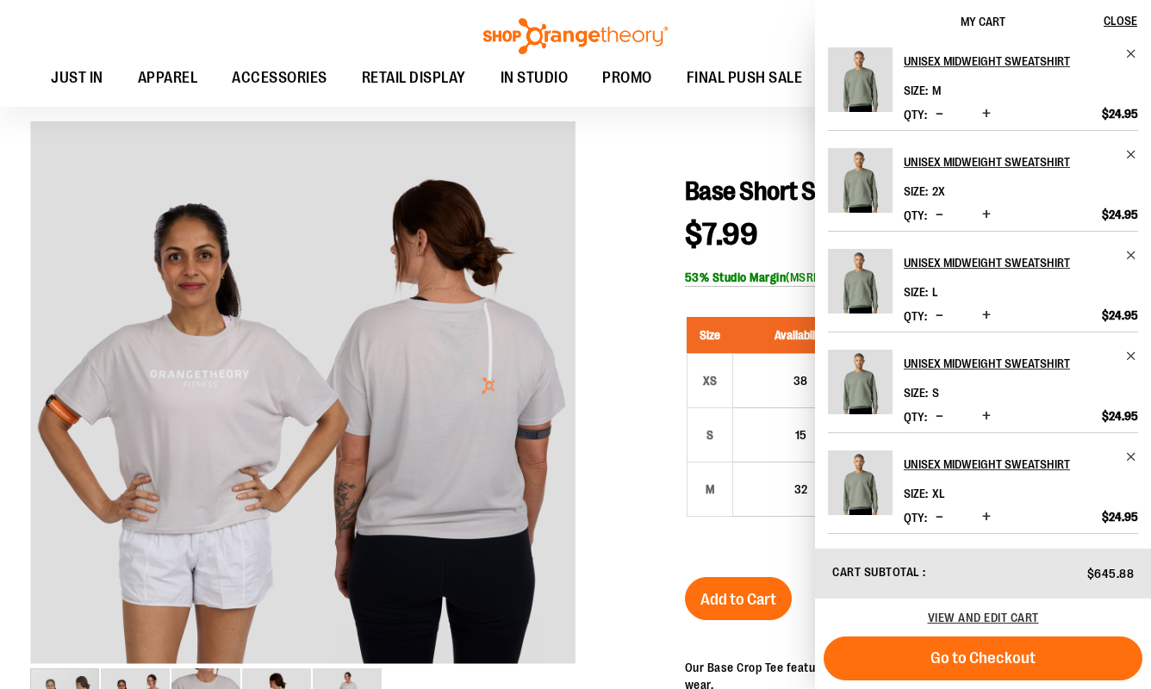
click at [619, 470] on div at bounding box center [575, 566] width 1090 height 891
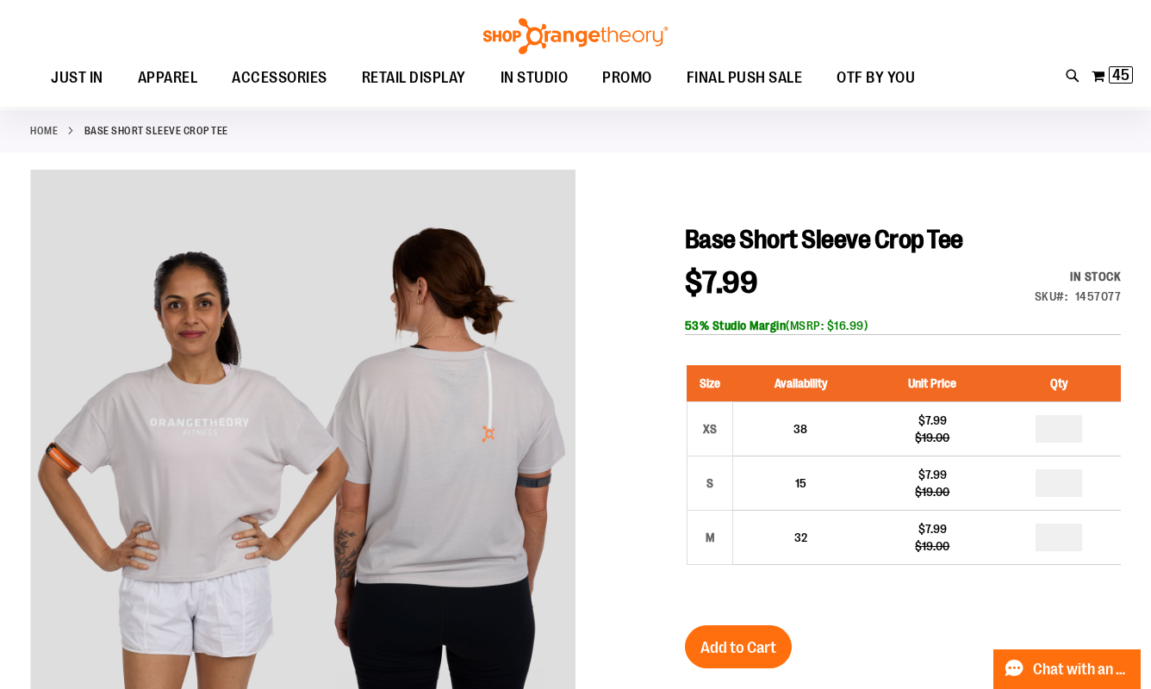
scroll to position [58, 0]
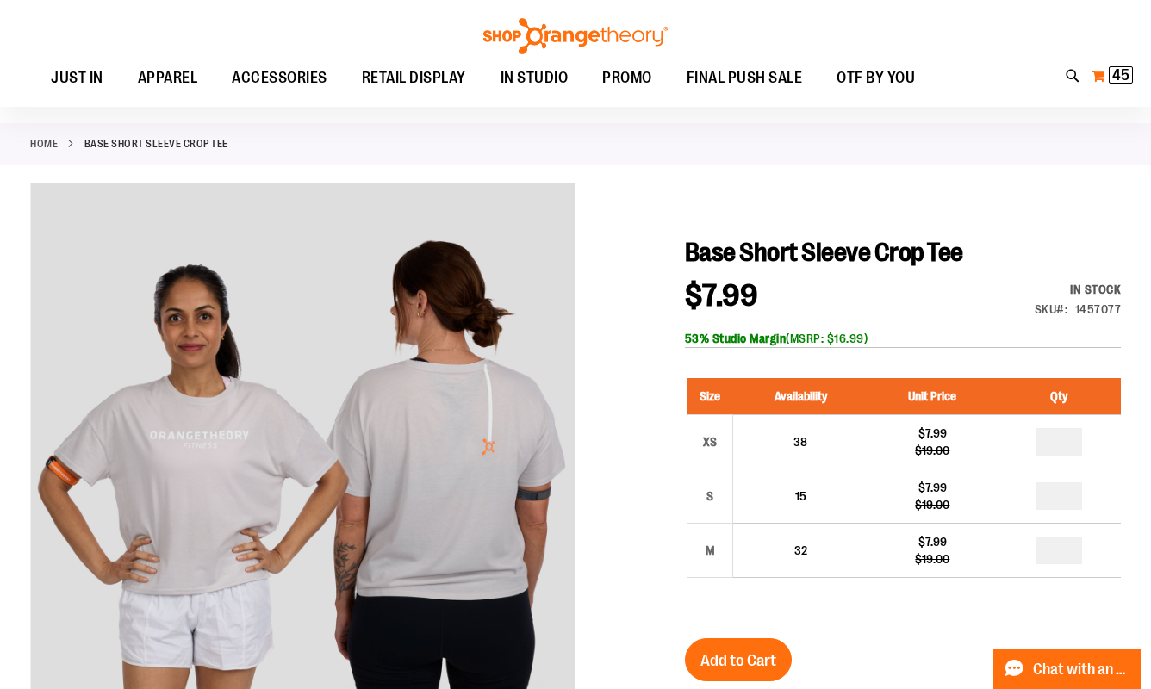
click at [1112, 78] on span "45" at bounding box center [1120, 74] width 17 height 17
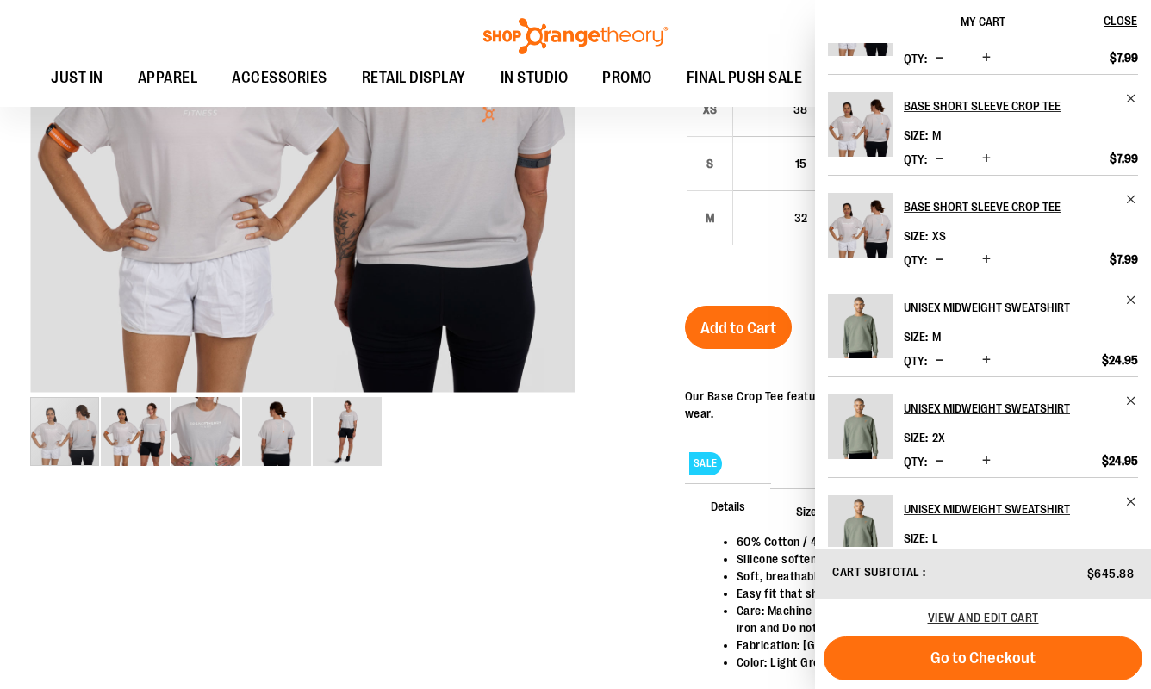
scroll to position [512, 0]
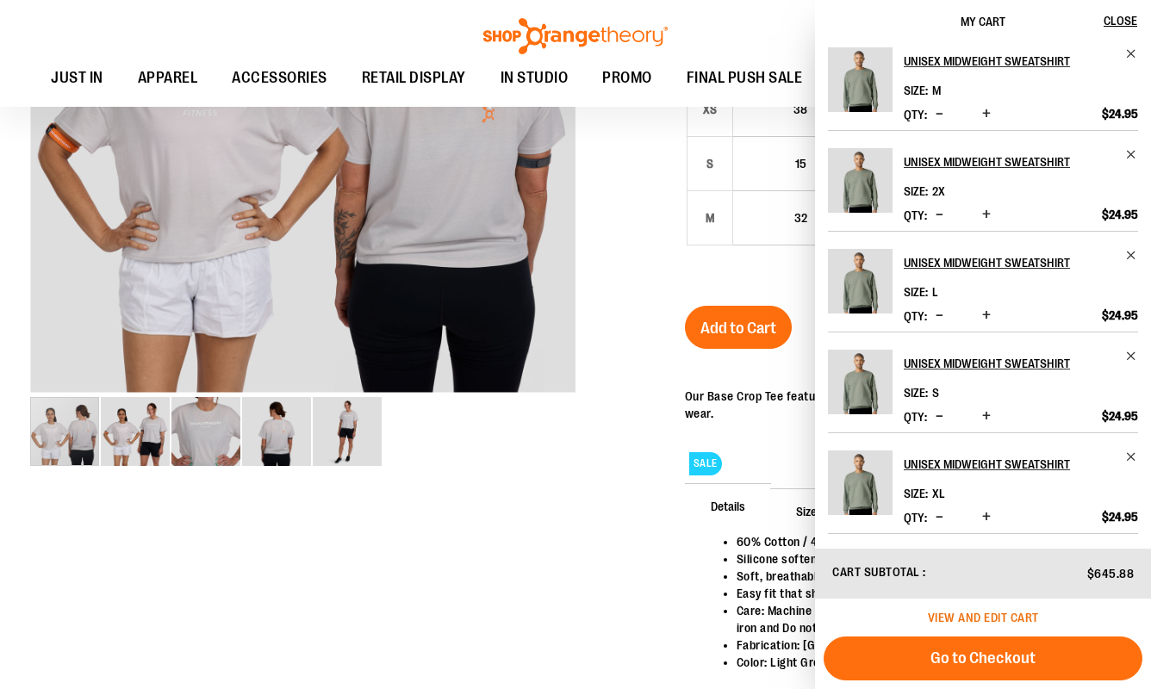
click at [973, 614] on span "View and edit cart" at bounding box center [983, 618] width 111 height 14
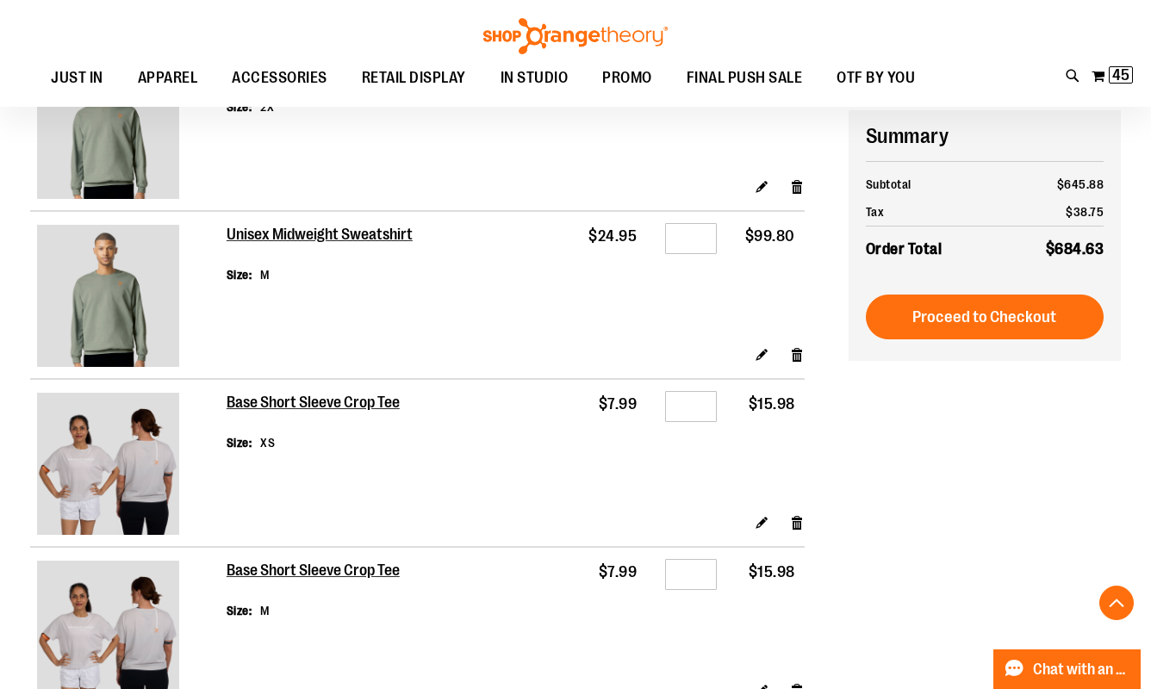
scroll to position [760, 0]
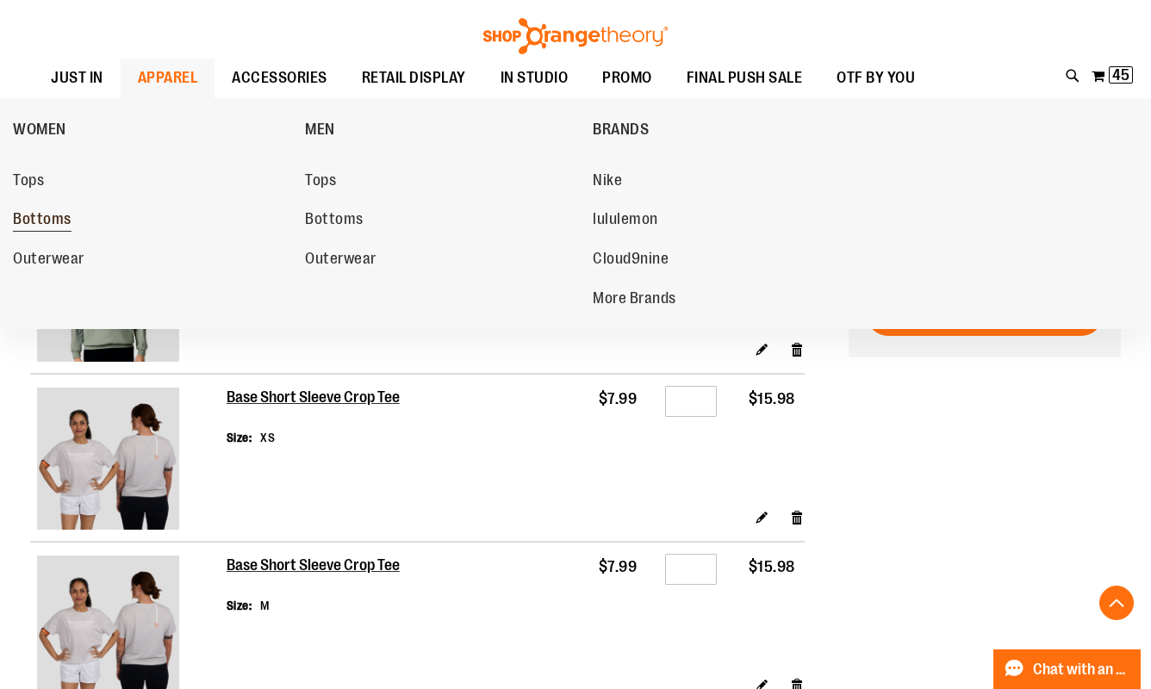
click at [42, 226] on span "Bottoms" at bounding box center [42, 221] width 59 height 22
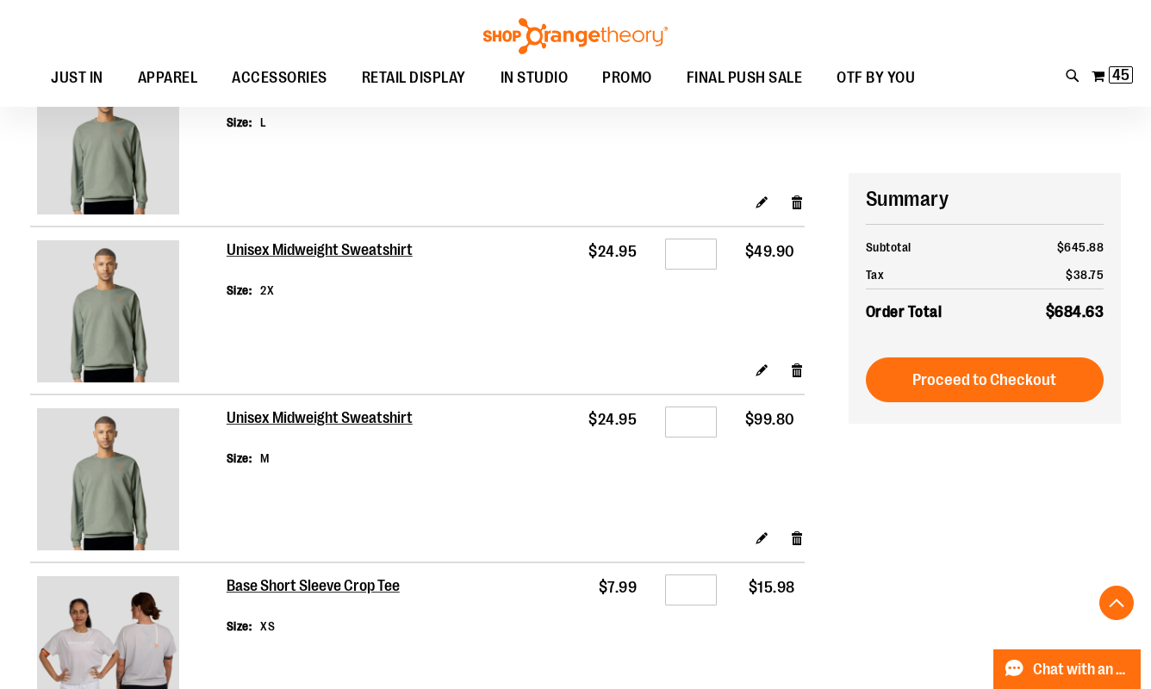
scroll to position [535, 0]
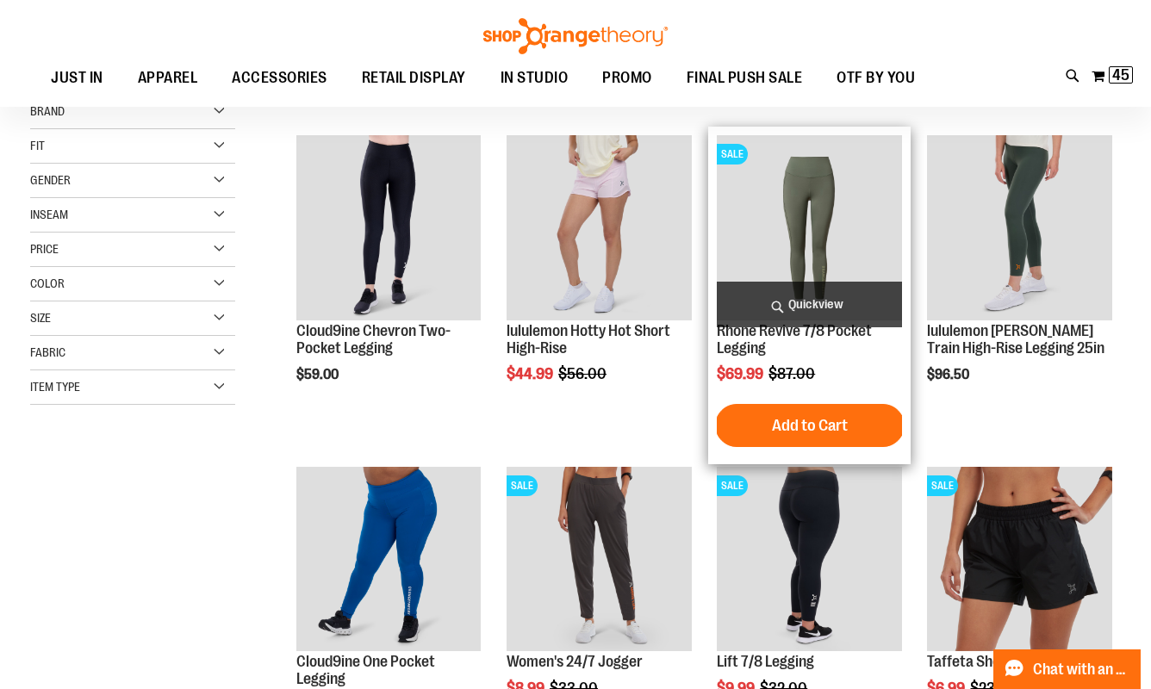
scroll to position [212, 0]
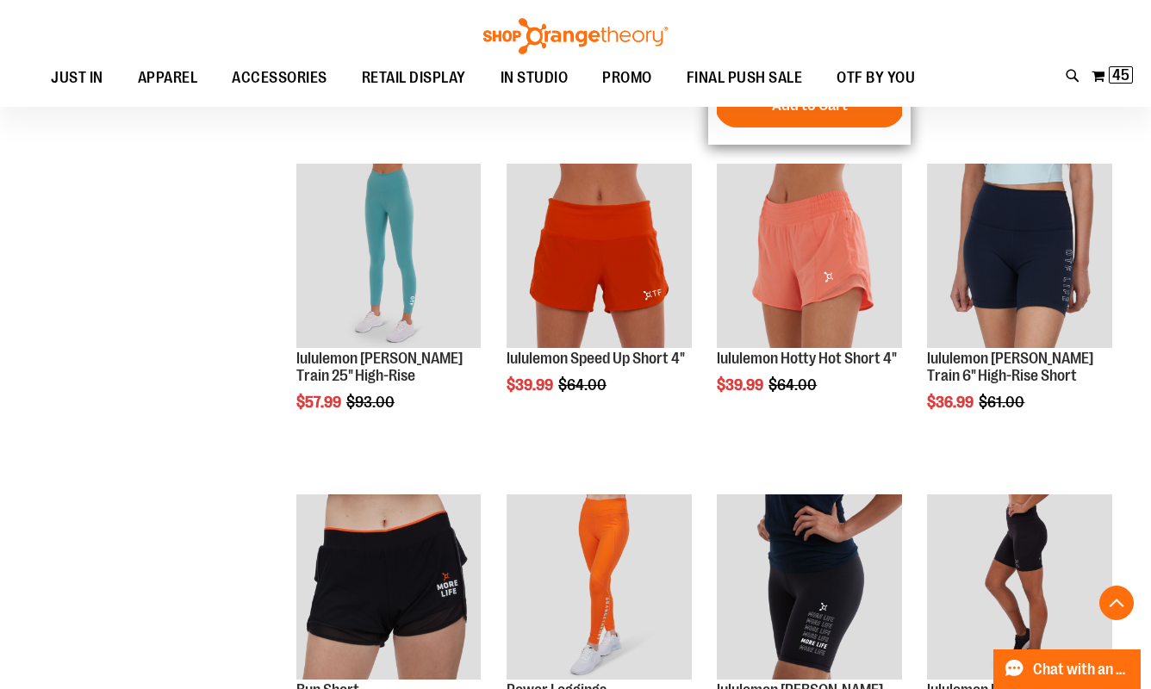
scroll to position [1172, 0]
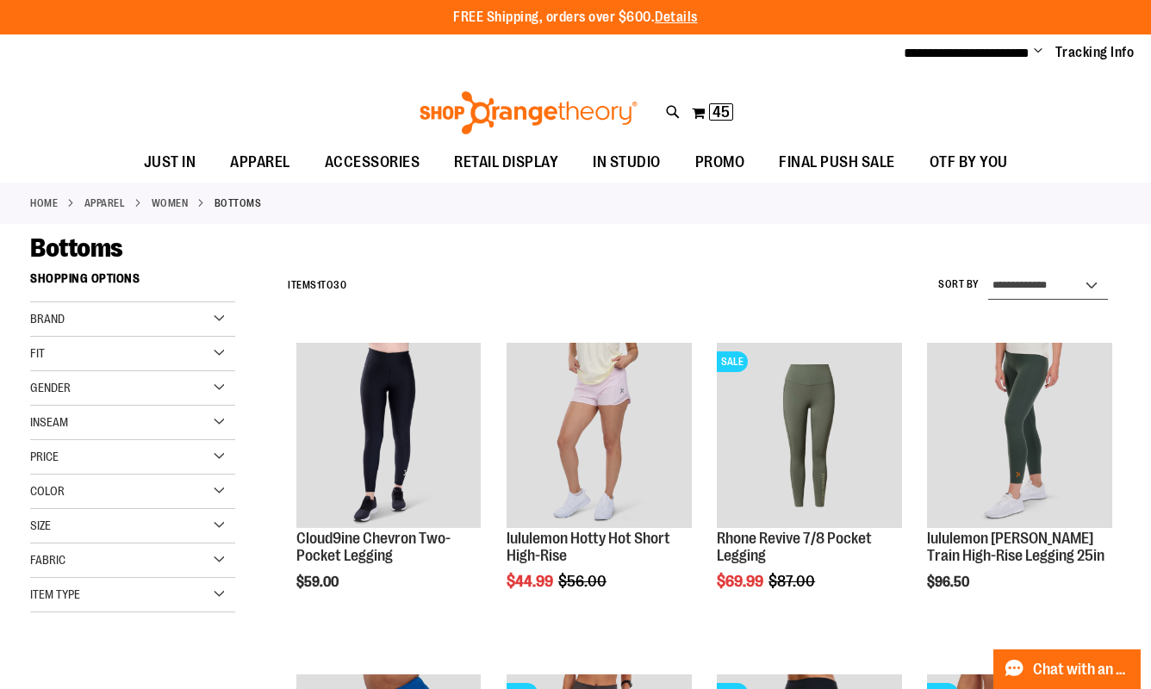
click at [1035, 279] on select "**********" at bounding box center [1048, 286] width 120 height 28
select select "*********"
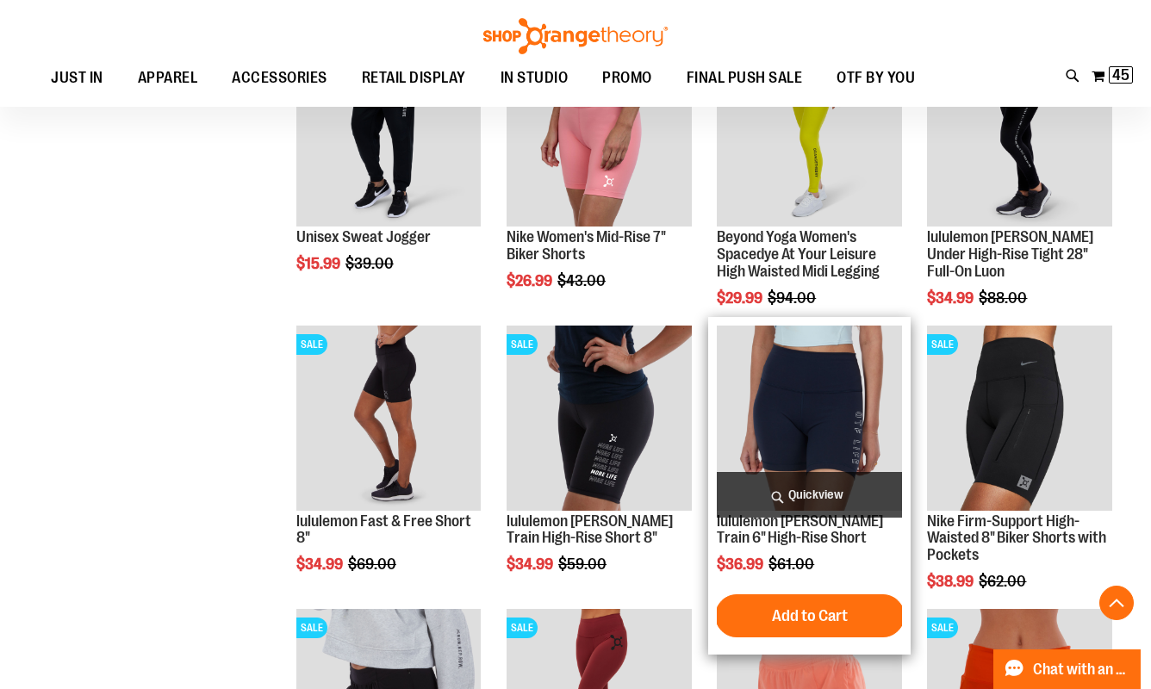
scroll to position [869, 0]
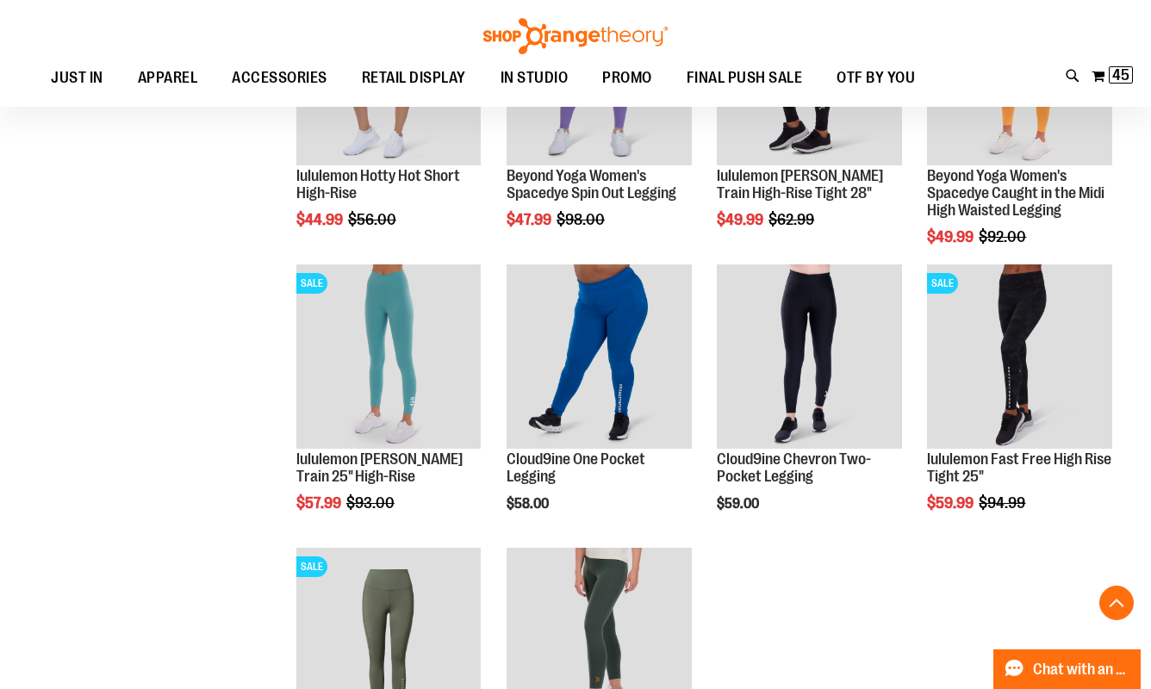
scroll to position [1778, 0]
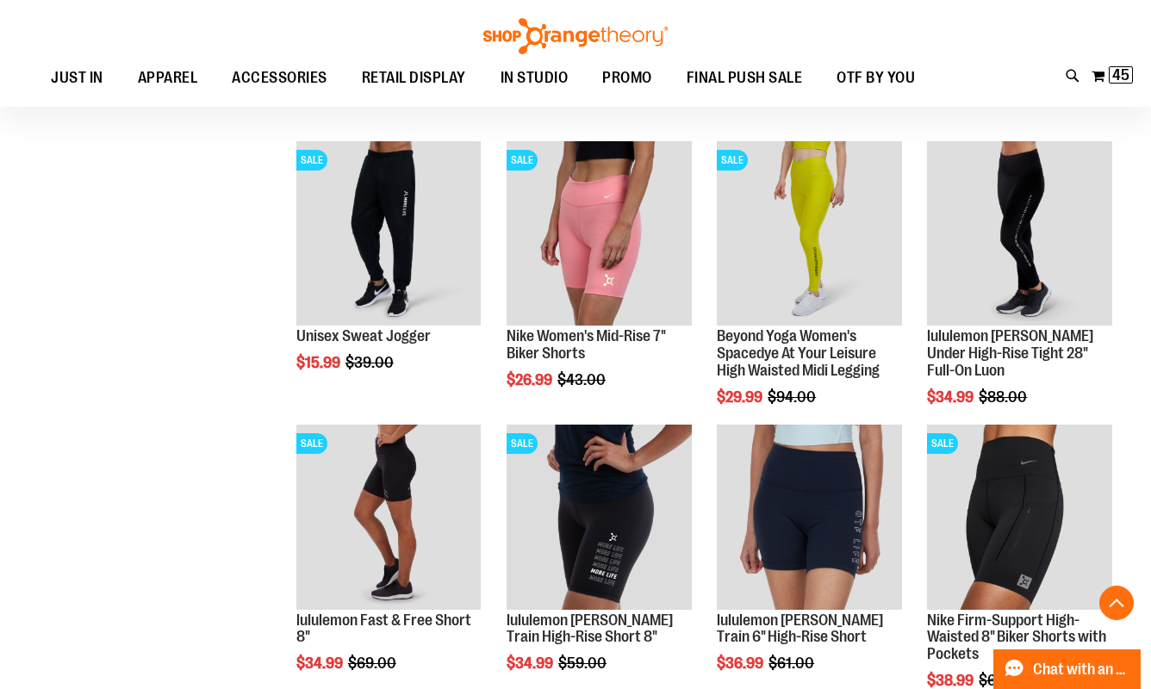
scroll to position [531, 0]
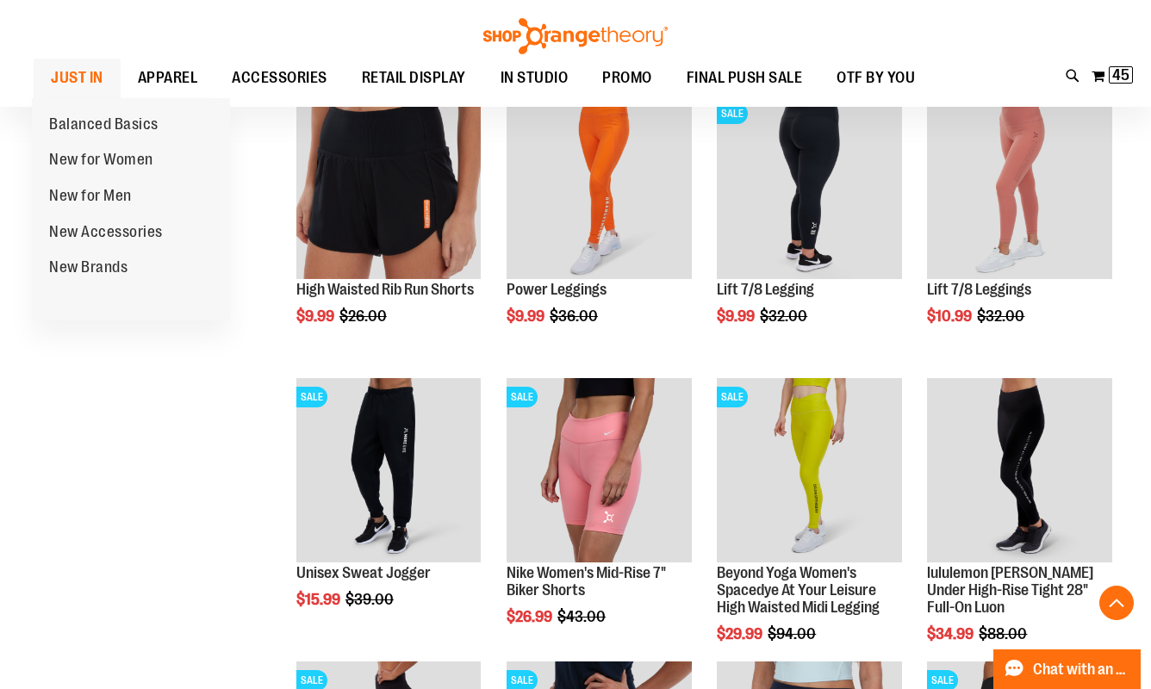
click at [81, 78] on span "JUST IN" at bounding box center [77, 78] width 53 height 39
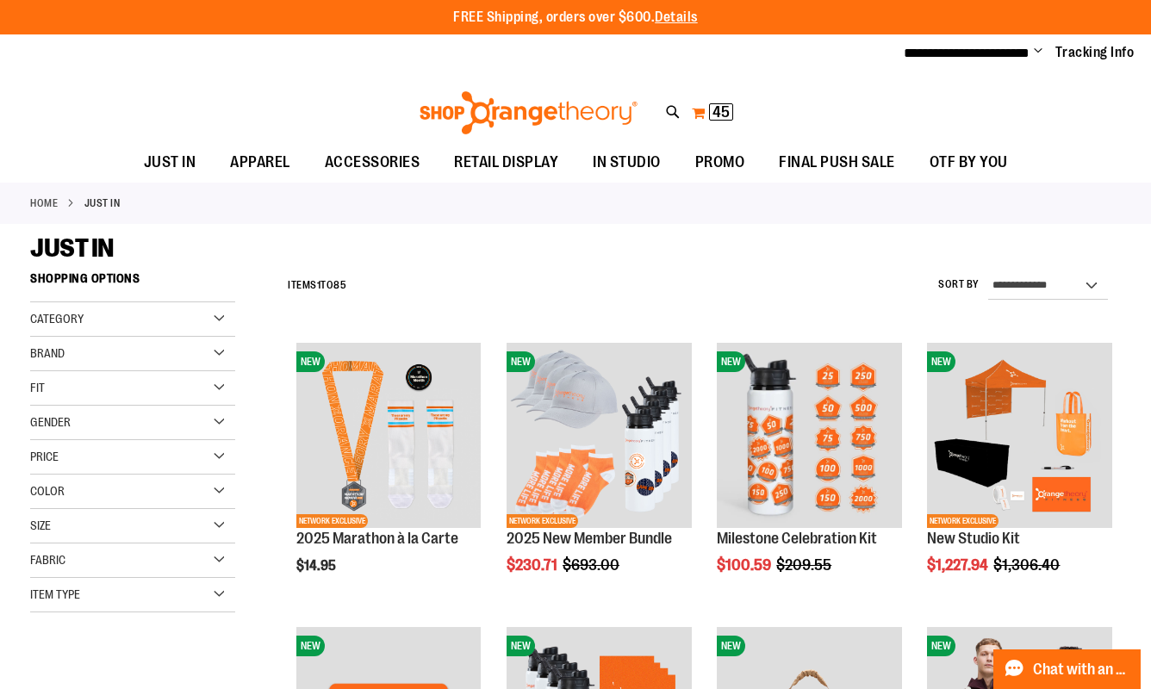
click at [724, 116] on span "45" at bounding box center [720, 111] width 17 height 17
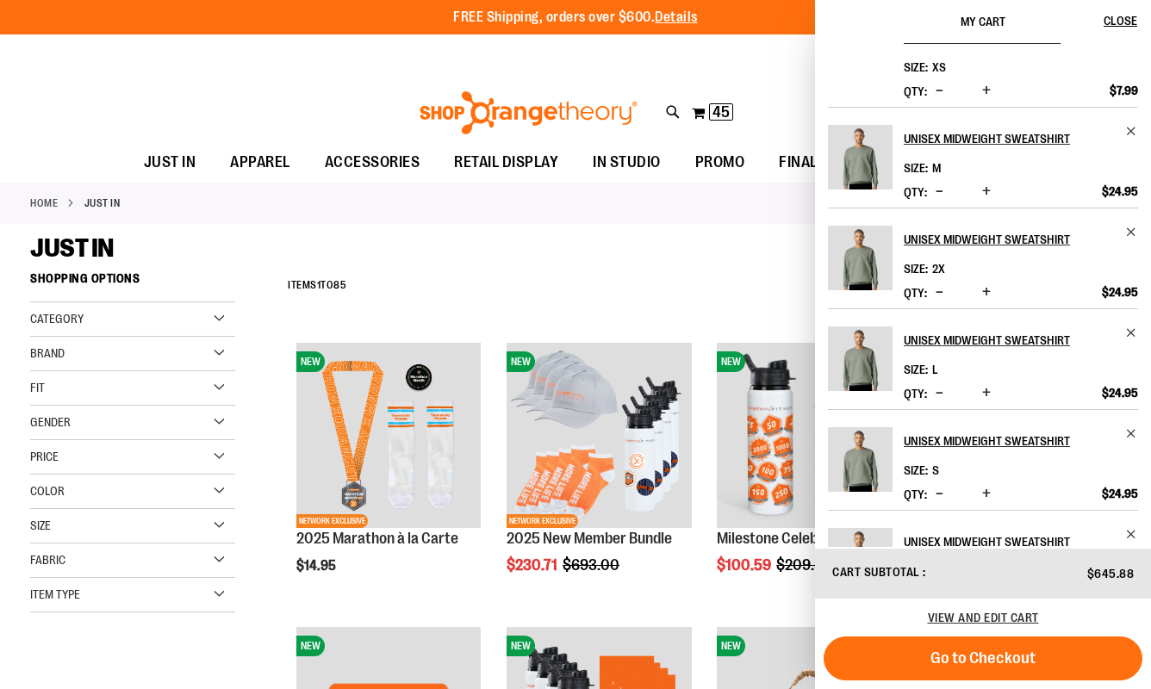
scroll to position [512, 0]
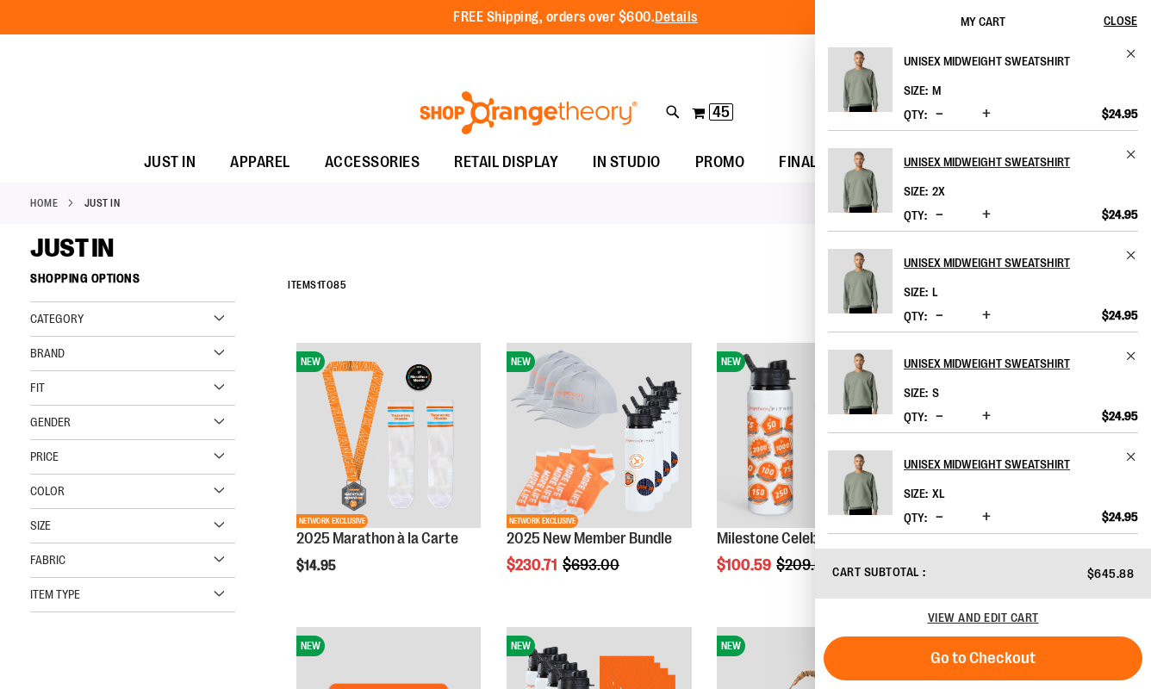
click at [941, 57] on h2 "Unisex Midweight Sweatshirt" at bounding box center [1009, 61] width 211 height 28
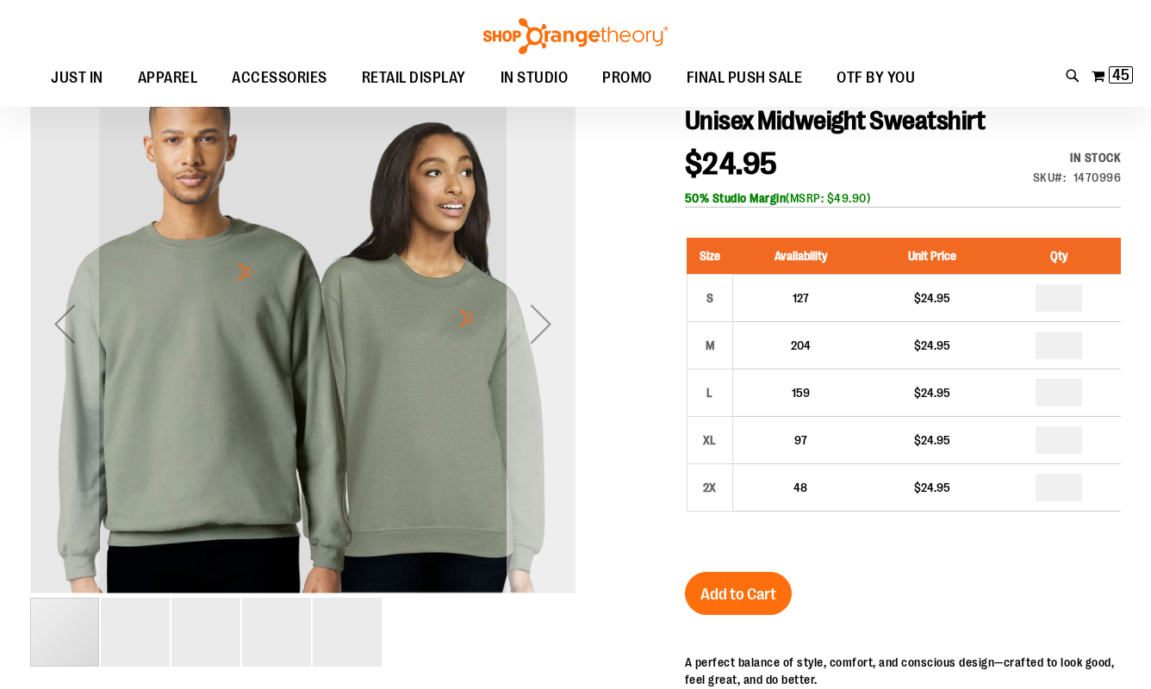
scroll to position [179, 0]
